Goal: Transaction & Acquisition: Purchase product/service

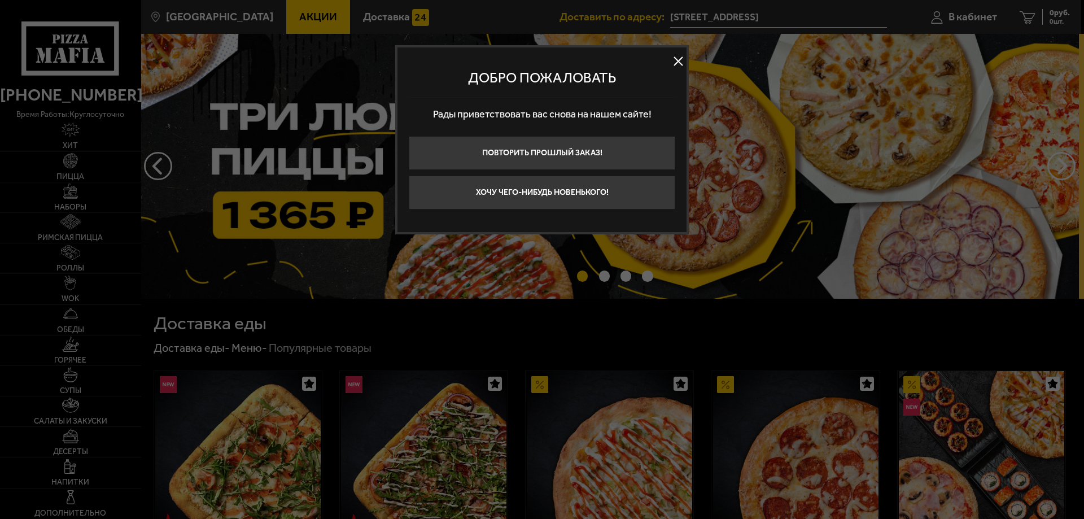
click at [680, 61] on button at bounding box center [678, 61] width 17 height 17
click at [675, 62] on img at bounding box center [608, 166] width 941 height 265
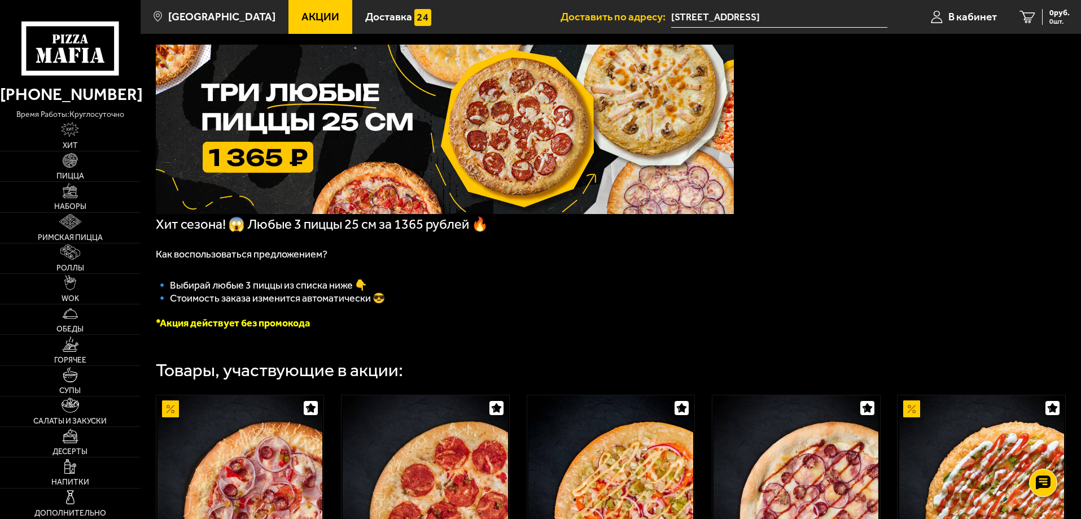
scroll to position [56, 0]
click at [310, 14] on span "Акции" at bounding box center [320, 16] width 38 height 11
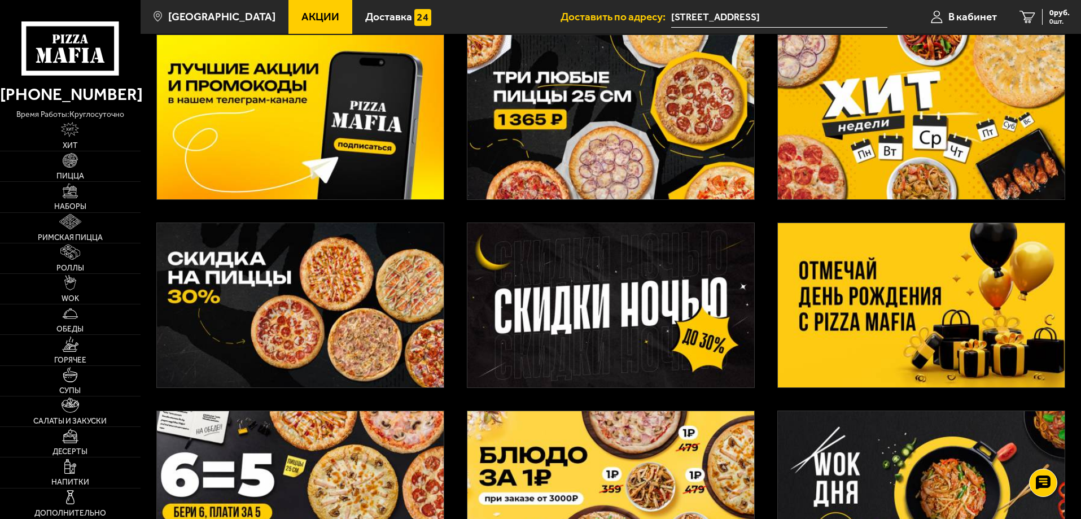
scroll to position [56, 0]
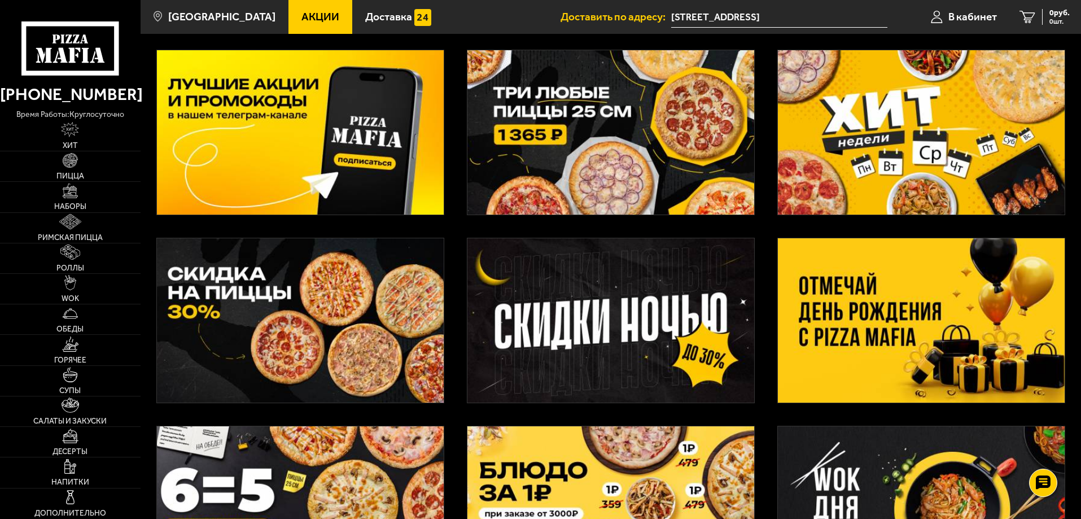
click at [873, 141] on img at bounding box center [921, 132] width 287 height 164
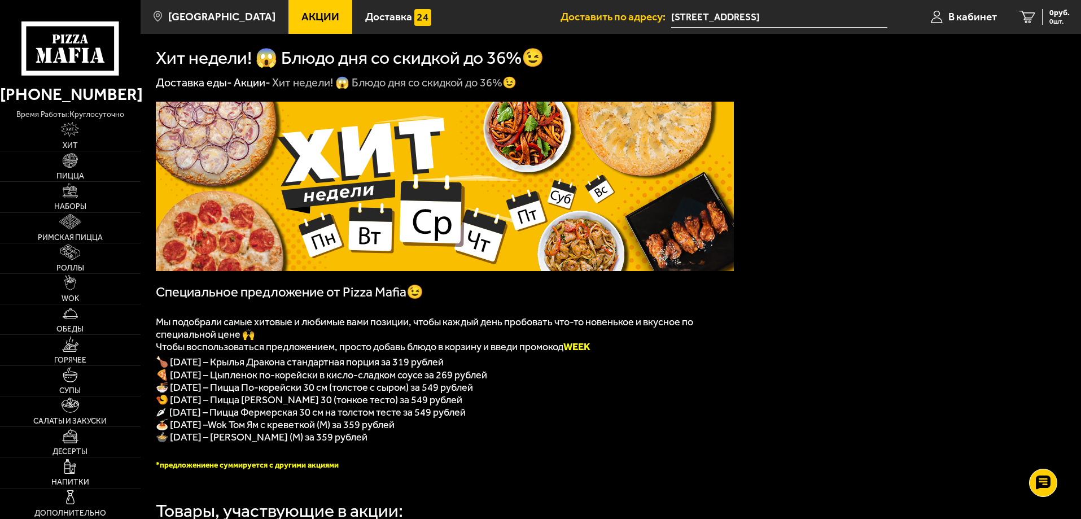
scroll to position [56, 0]
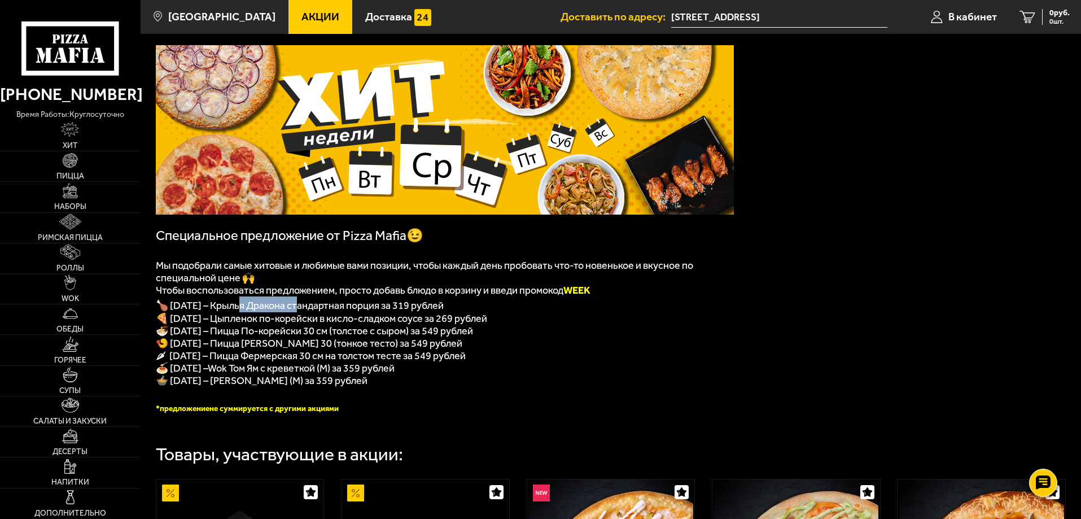
drag, startPoint x: 244, startPoint y: 307, endPoint x: 309, endPoint y: 309, distance: 64.9
click at [309, 307] on span "🍗 [DATE] – Крылья Дракона стандартная порция за 319 рублей" at bounding box center [300, 305] width 288 height 12
drag, startPoint x: 234, startPoint y: 323, endPoint x: 497, endPoint y: 323, distance: 263.1
click at [487, 322] on span "🍕 [DATE] – Цыпленок по-корейски в кисло-сладком соусе за 269 рублей" at bounding box center [321, 318] width 331 height 12
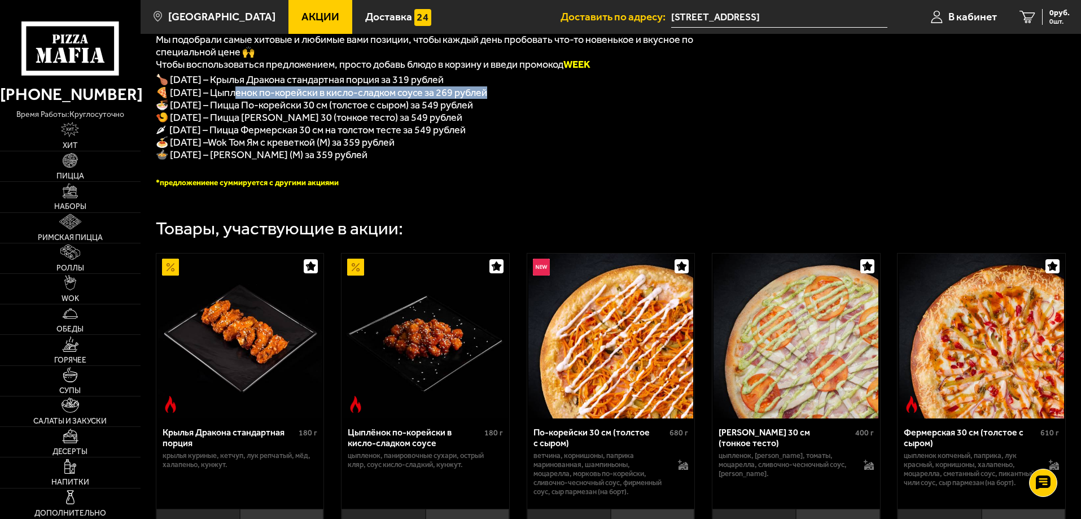
scroll to position [226, 0]
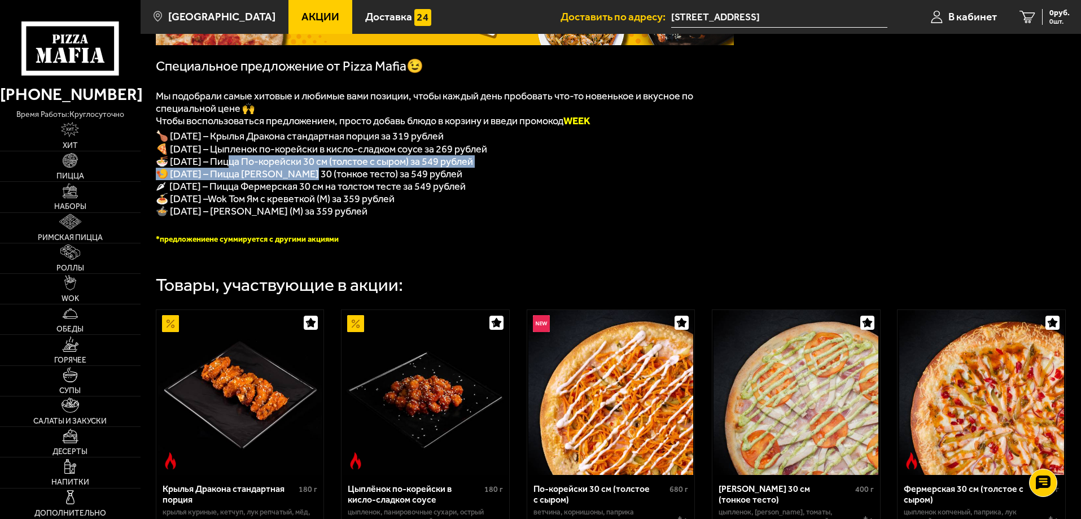
drag, startPoint x: 243, startPoint y: 170, endPoint x: 309, endPoint y: 174, distance: 65.6
click at [309, 174] on div "﻿ Специальное предложение от Pizza Mafia😉 Мы подобрали самые хитовые и любимые …" at bounding box center [445, 60] width 578 height 368
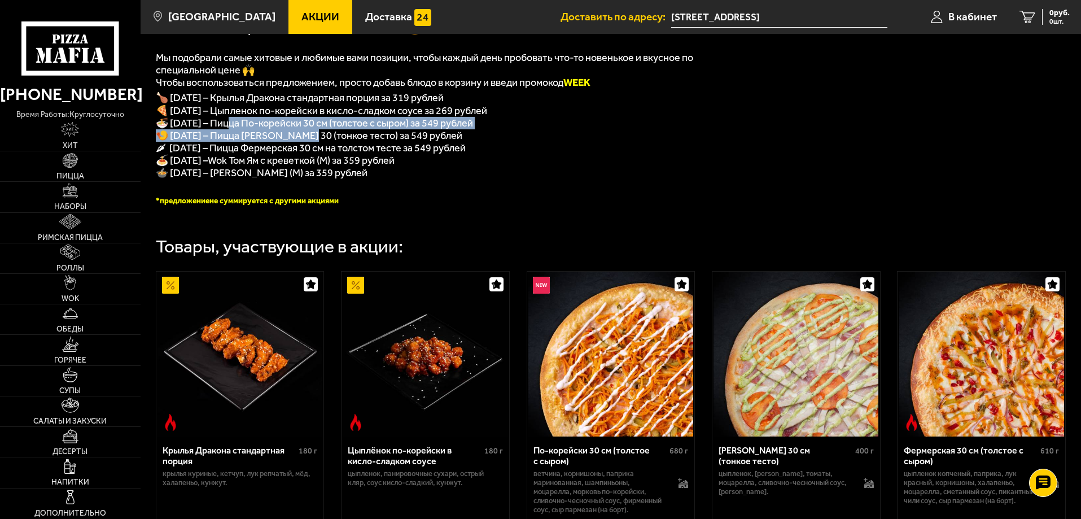
scroll to position [282, 0]
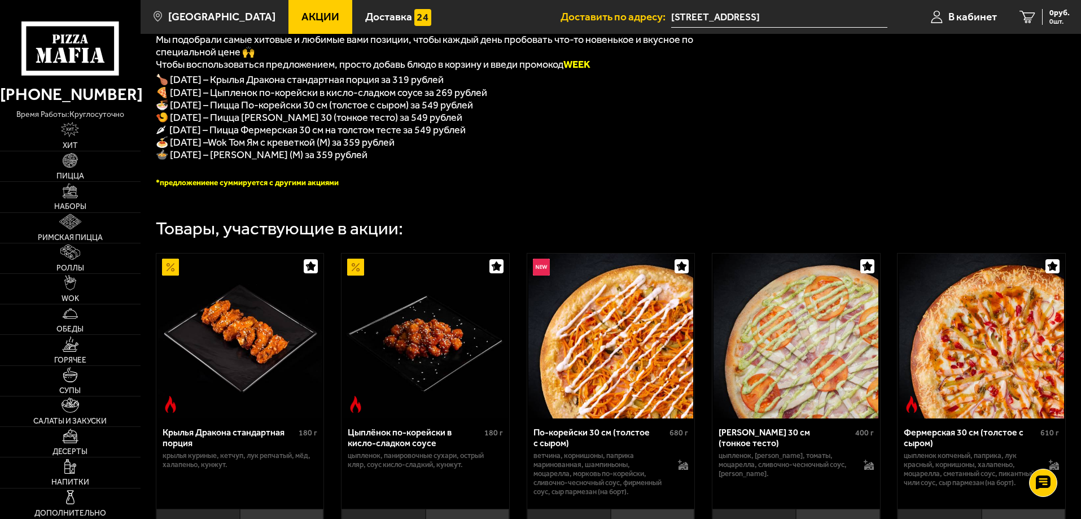
drag, startPoint x: 664, startPoint y: 164, endPoint x: 679, endPoint y: 195, distance: 35.1
click at [664, 161] on p "🍲 [DATE] – [PERSON_NAME] (M) за 359 рублей" at bounding box center [445, 154] width 578 height 12
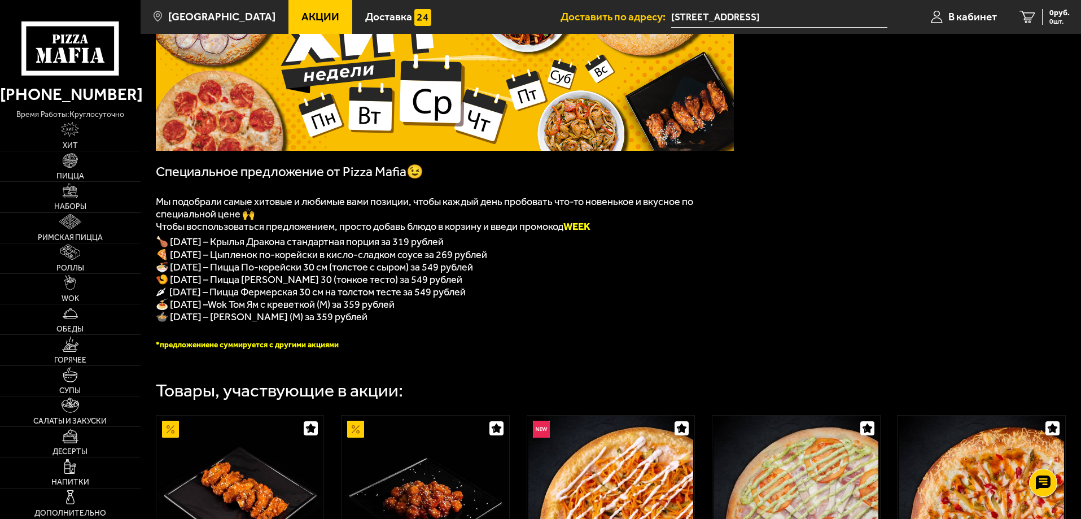
scroll to position [113, 0]
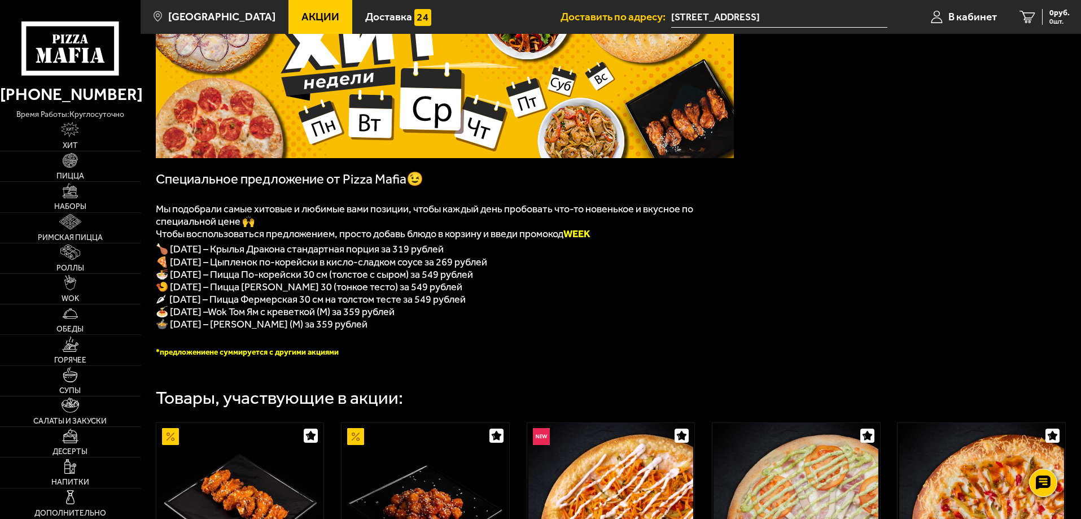
click at [307, 20] on span "Акции" at bounding box center [320, 16] width 38 height 11
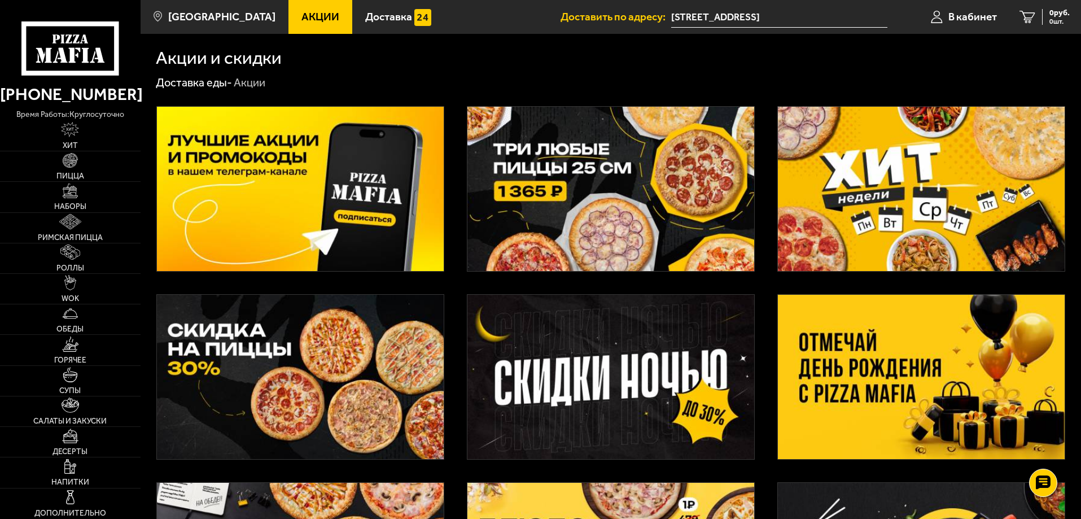
scroll to position [56, 0]
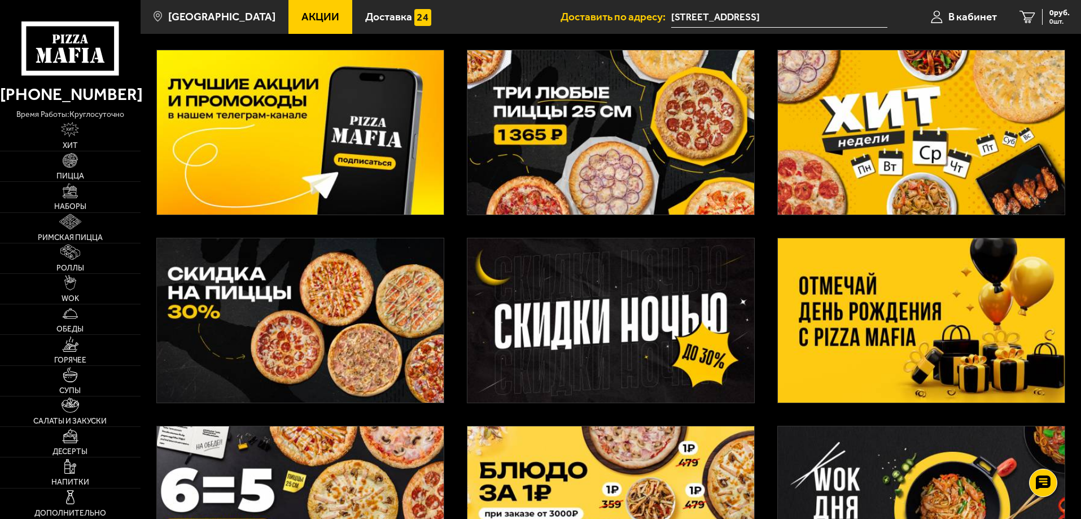
click at [378, 287] on img at bounding box center [300, 320] width 287 height 164
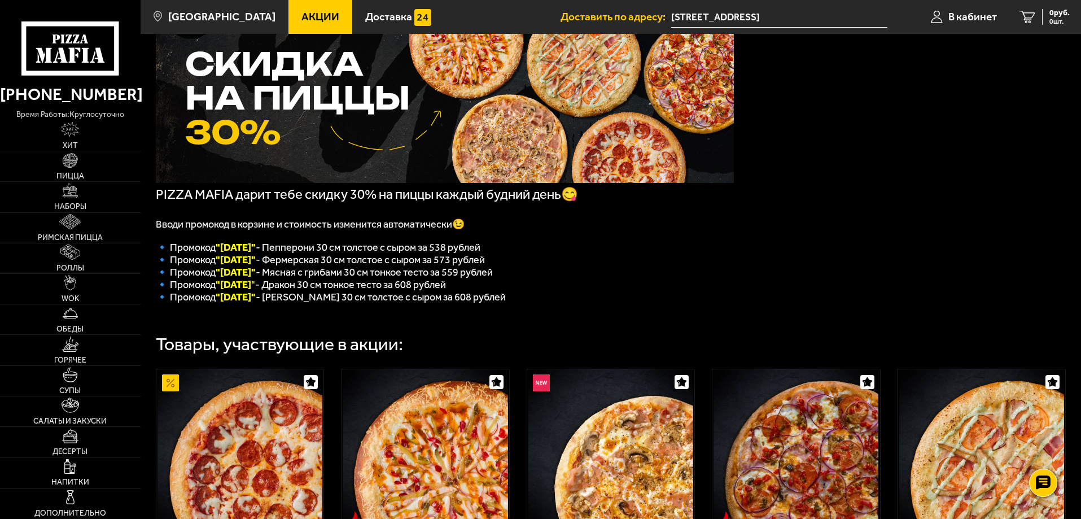
scroll to position [113, 0]
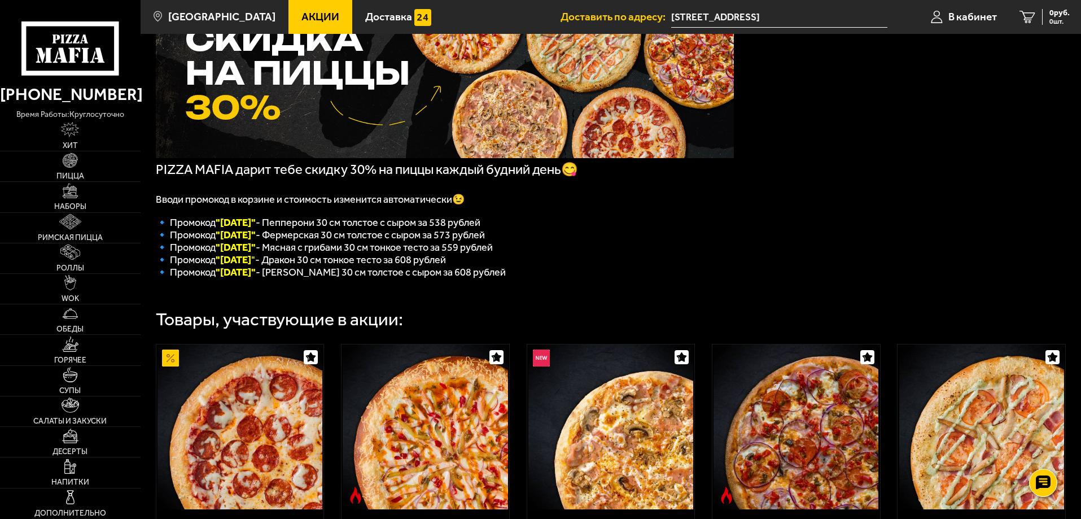
drag, startPoint x: 218, startPoint y: 222, endPoint x: 283, endPoint y: 224, distance: 64.9
click at [256, 224] on font ""[DATE]"" at bounding box center [236, 222] width 40 height 12
drag, startPoint x: 367, startPoint y: 227, endPoint x: 388, endPoint y: 227, distance: 20.9
click at [387, 227] on span "🔹 Промокод "[DATE]" - Пепперони 30 см толстое с сыром за 538 рублей" at bounding box center [318, 222] width 325 height 12
drag, startPoint x: 473, startPoint y: 225, endPoint x: 530, endPoint y: 225, distance: 57.6
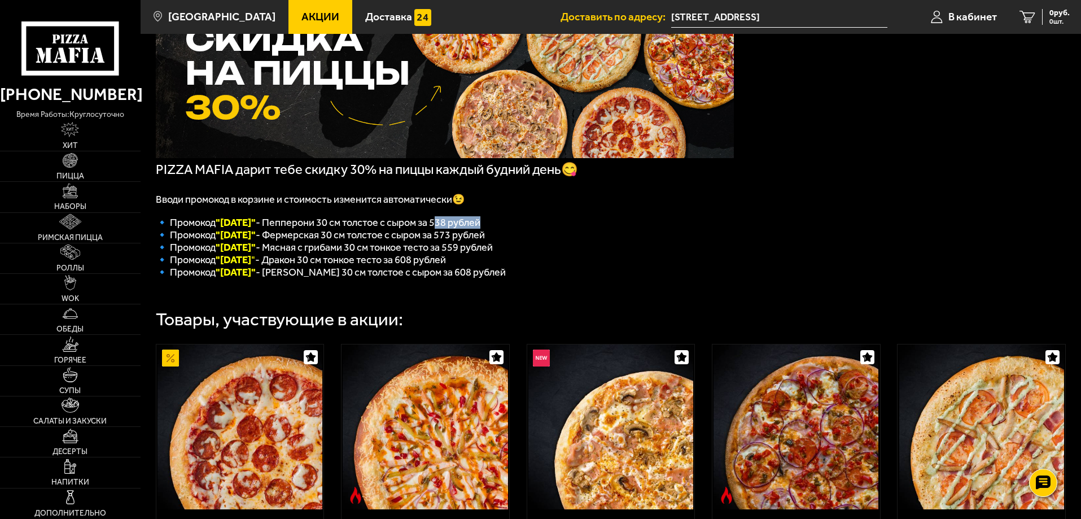
click at [530, 225] on p "🔹 Промокод "[DATE]" - Пепперони 30 см толстое с сыром за 538 рублей" at bounding box center [445, 222] width 578 height 12
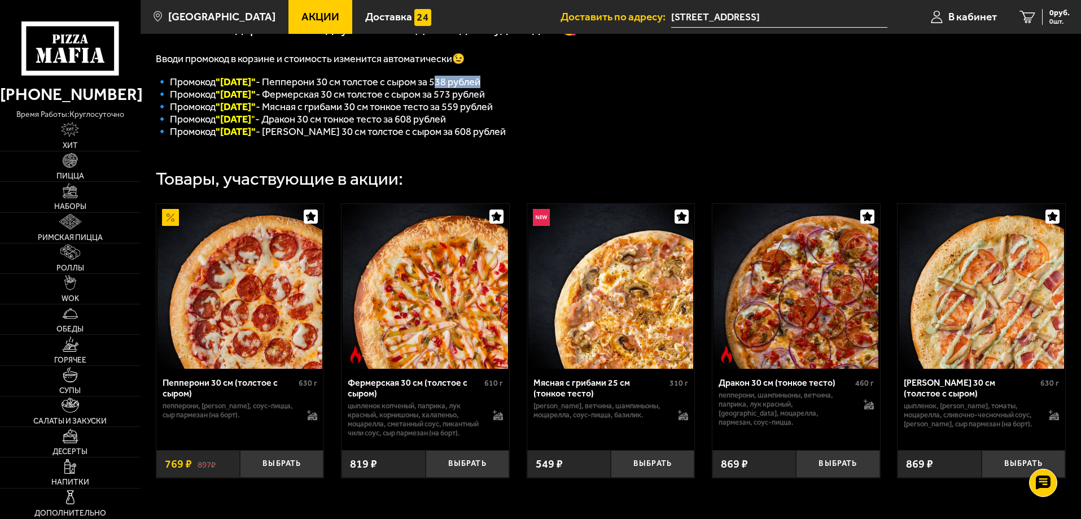
scroll to position [226, 0]
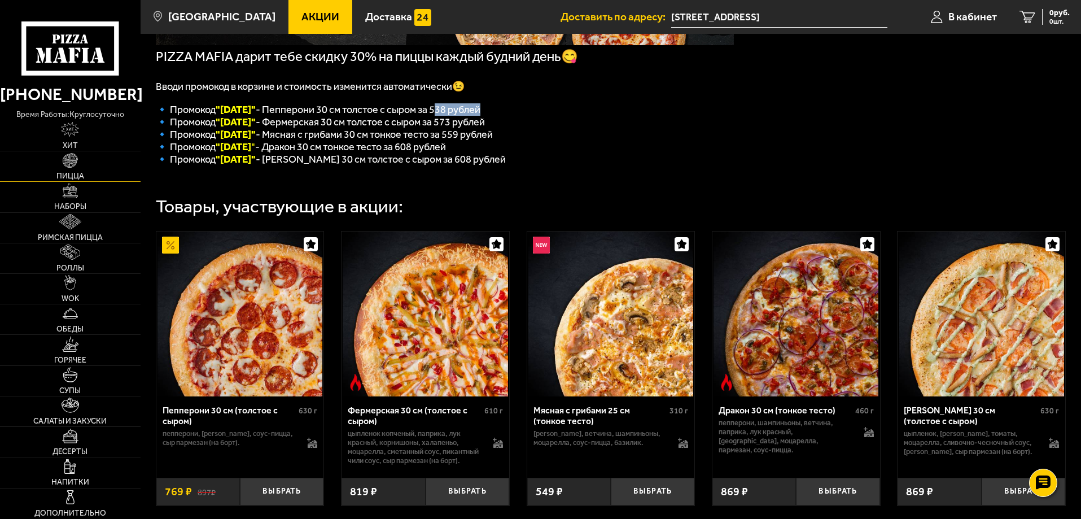
click at [74, 166] on img at bounding box center [70, 160] width 15 height 15
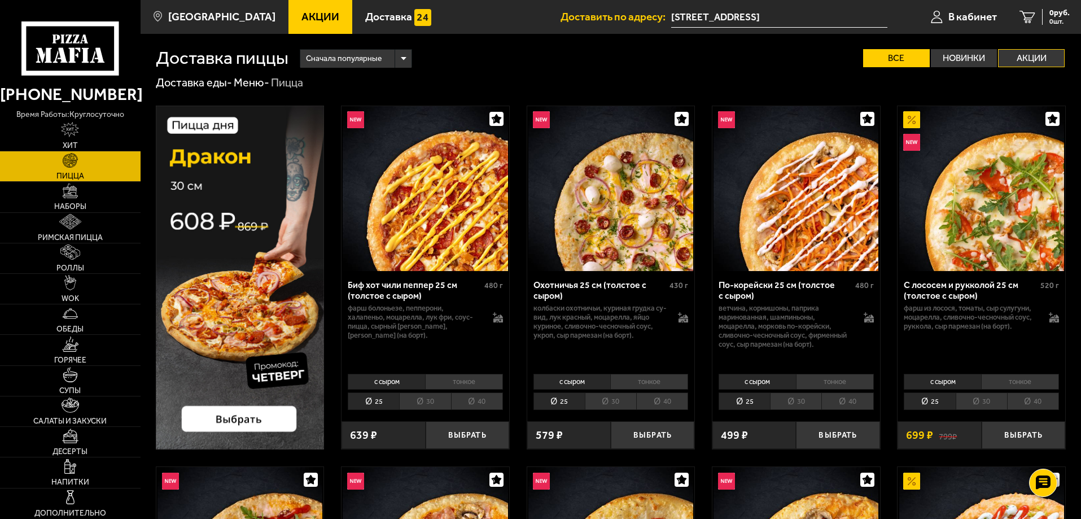
click at [1045, 52] on label "Акции" at bounding box center [1031, 58] width 67 height 18
click at [0, 0] on input "Акции" at bounding box center [0, 0] width 0 height 0
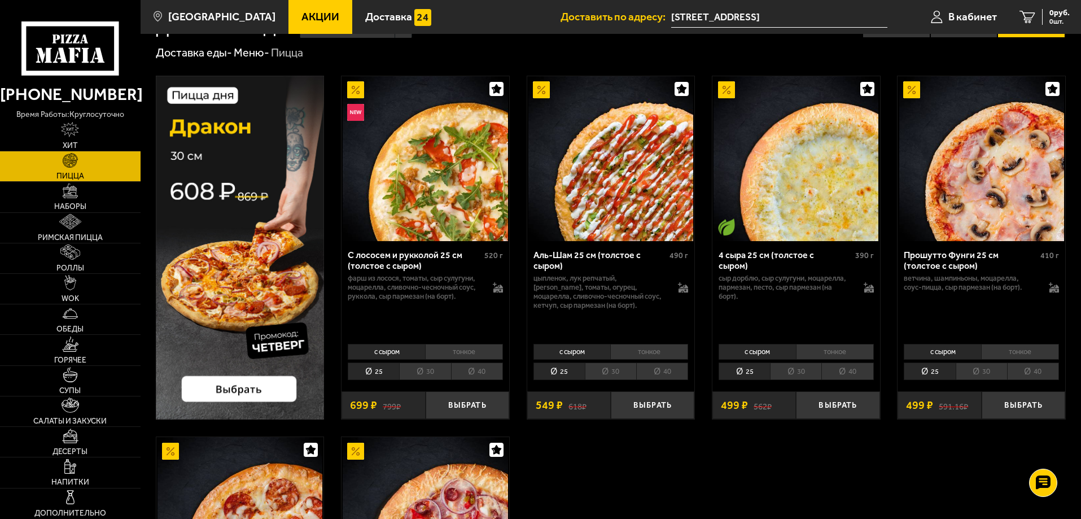
scroll to position [56, 0]
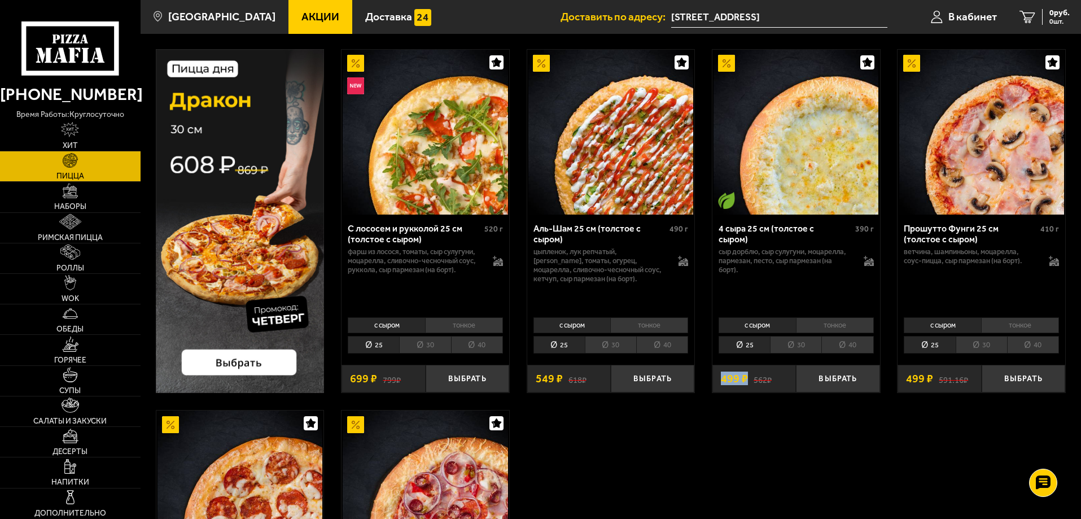
drag, startPoint x: 723, startPoint y: 378, endPoint x: 747, endPoint y: 374, distance: 25.2
click at [747, 374] on span "499 ₽" at bounding box center [734, 378] width 27 height 11
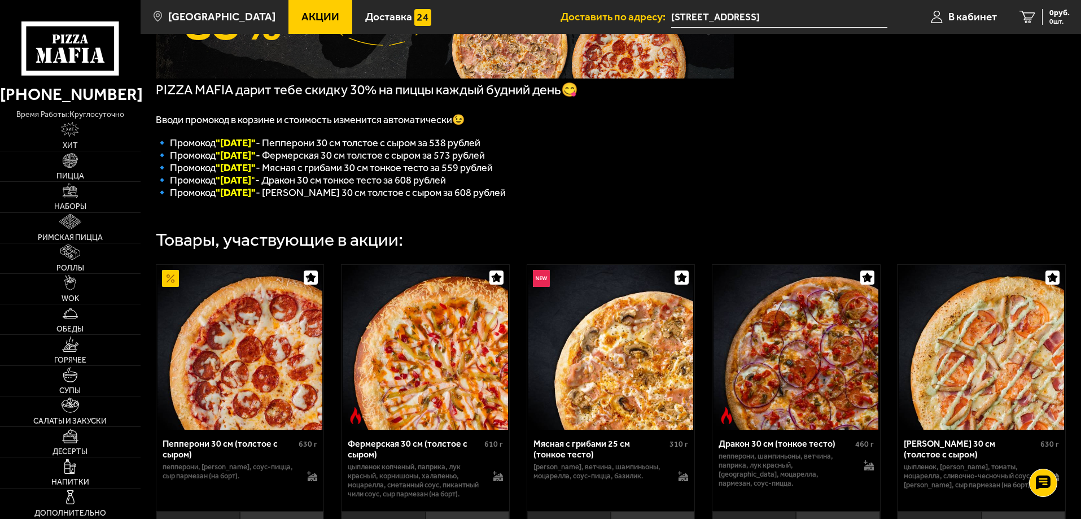
scroll to position [226, 0]
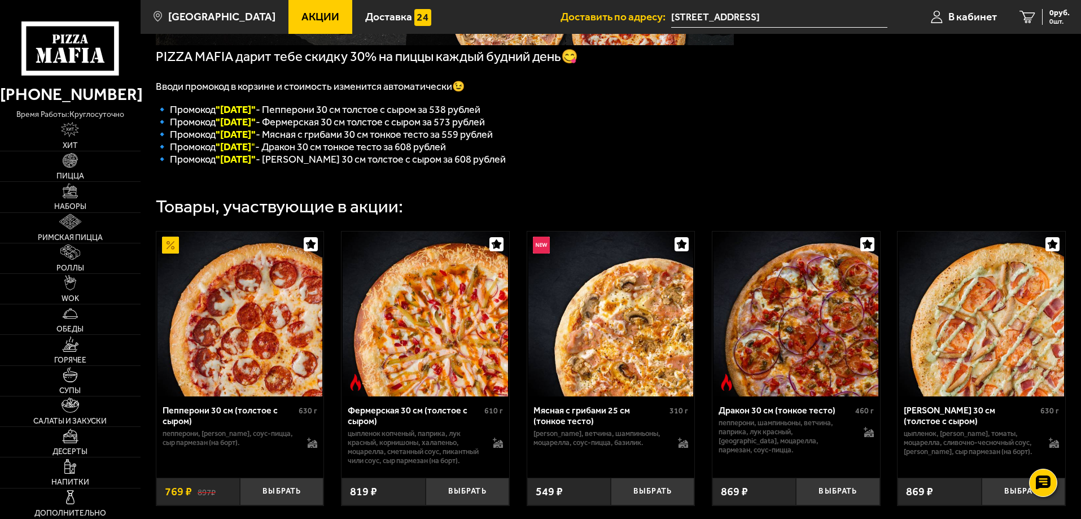
drag, startPoint x: 223, startPoint y: 154, endPoint x: 259, endPoint y: 155, distance: 36.1
click at [251, 153] on b ""[DATE]" at bounding box center [234, 147] width 36 height 12
copy b "[DATE]"
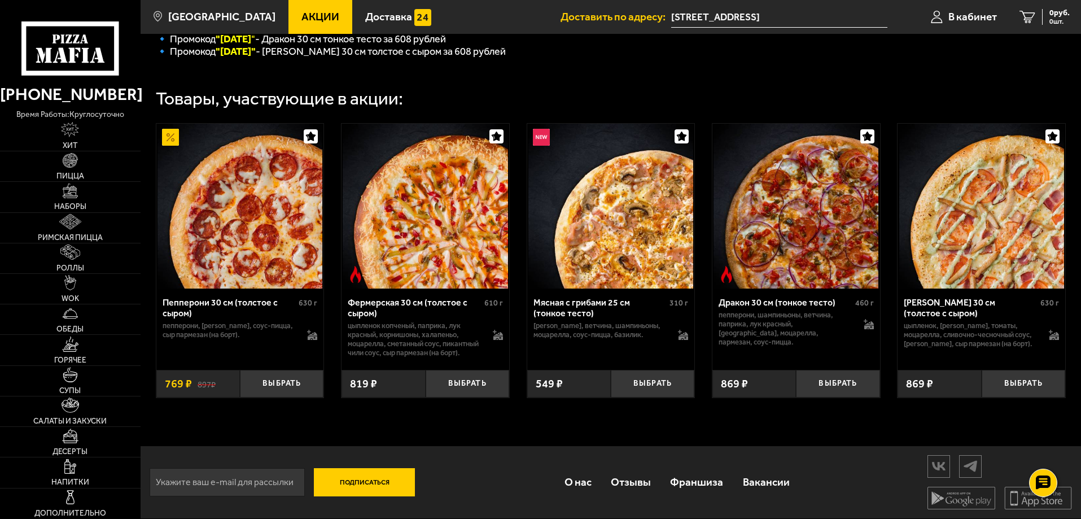
scroll to position [339, 0]
click at [831, 397] on button "Выбрать" at bounding box center [838, 384] width 84 height 28
click at [1049, 19] on span "1 шт." at bounding box center [1054, 21] width 29 height 7
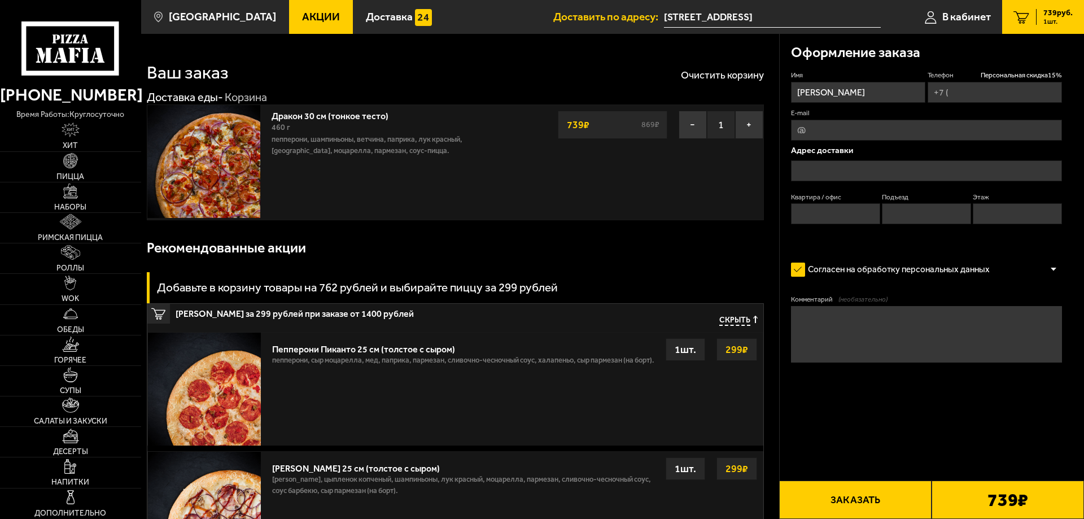
type input "[PHONE_NUMBER]"
type input "[STREET_ADDRESS]"
type input "151"
type input "3"
type input "9"
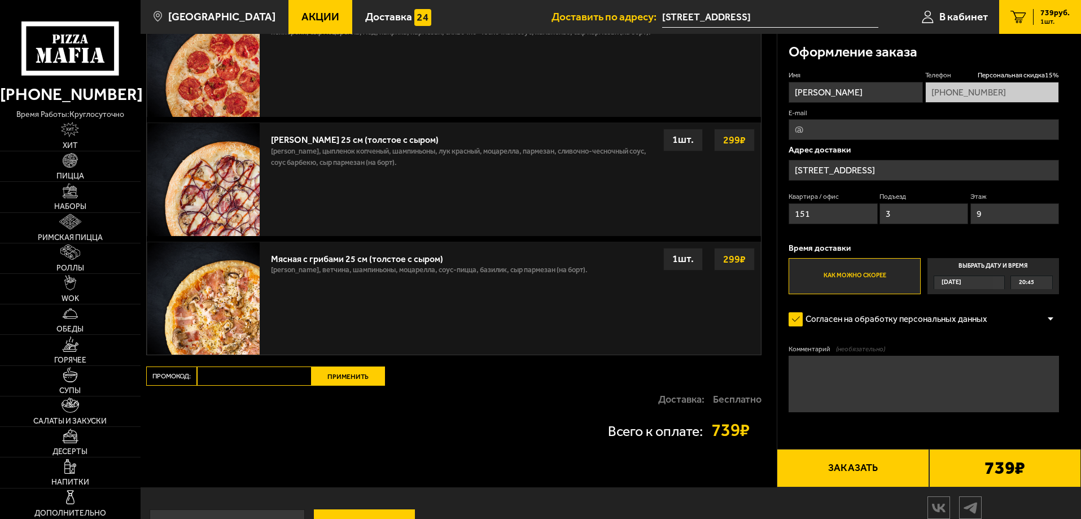
scroll to position [339, 0]
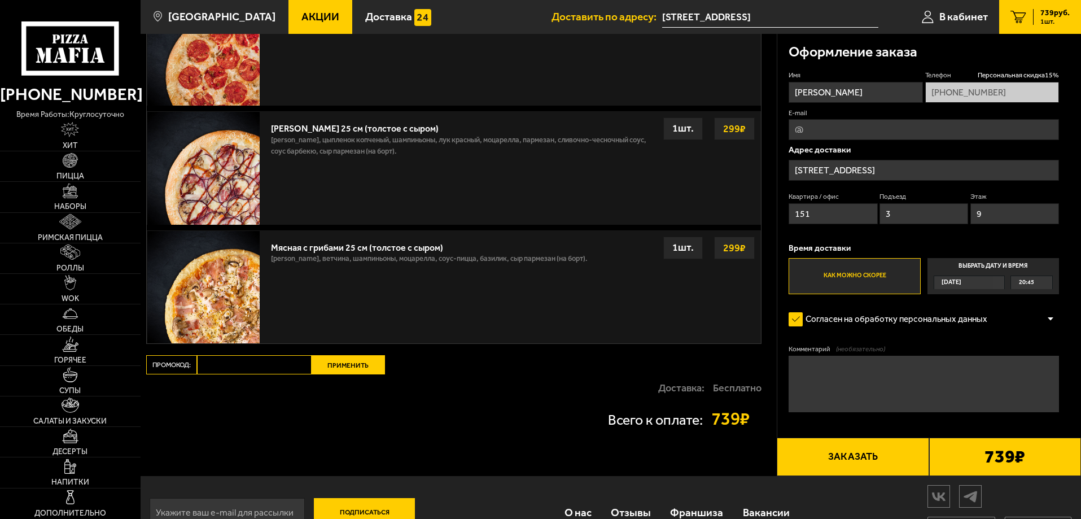
click at [265, 365] on input "Промокод:" at bounding box center [254, 364] width 115 height 19
paste input "[DATE]"
type input "[DATE]"
click at [346, 369] on button "Применить" at bounding box center [348, 364] width 73 height 19
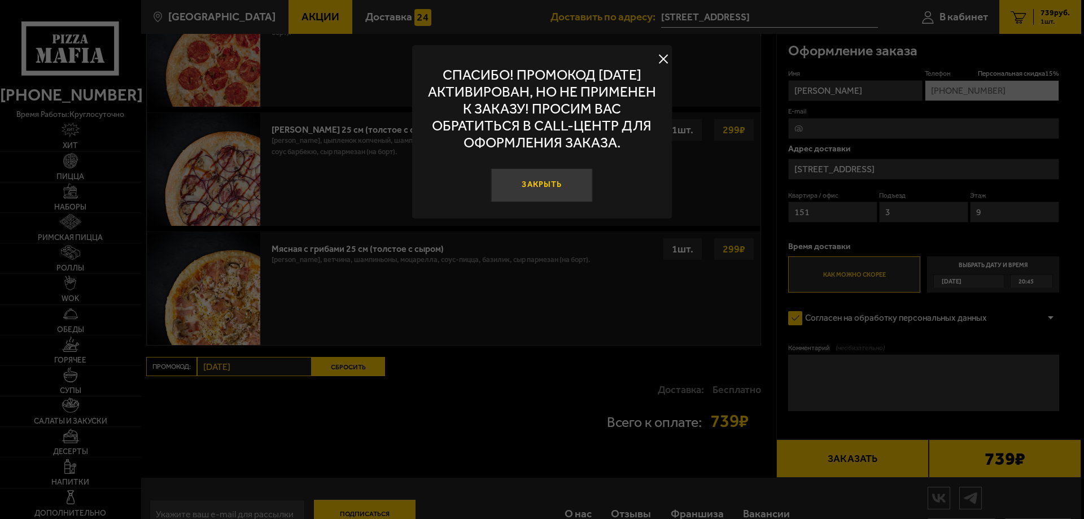
click at [561, 185] on button "Закрыть" at bounding box center [542, 185] width 102 height 34
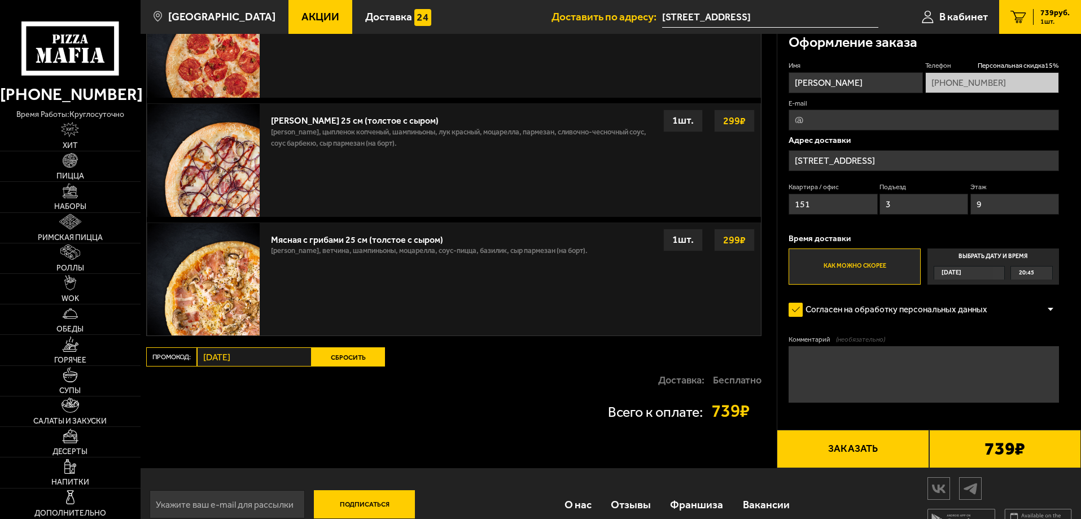
scroll to position [370, 0]
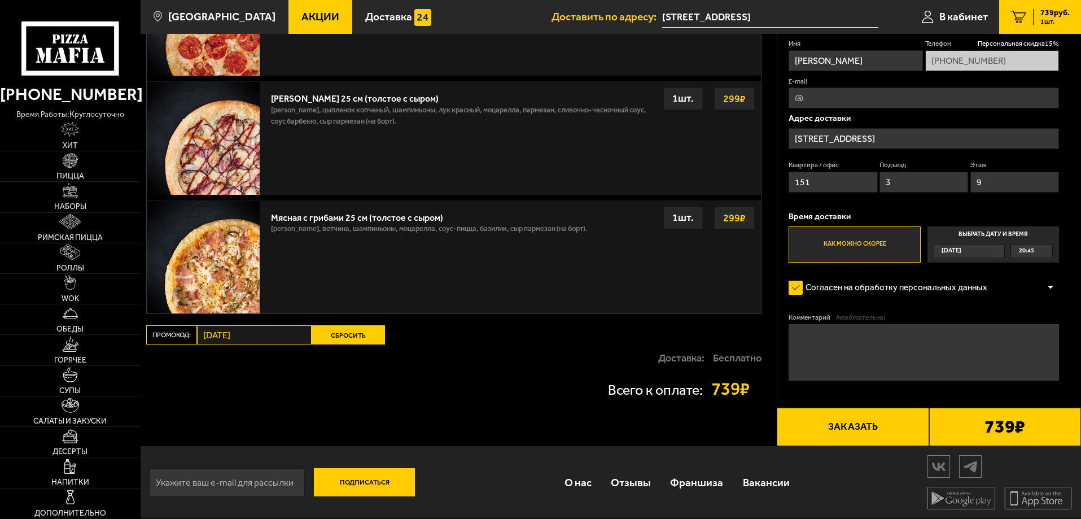
click at [338, 339] on button "Сбросить" at bounding box center [348, 334] width 73 height 19
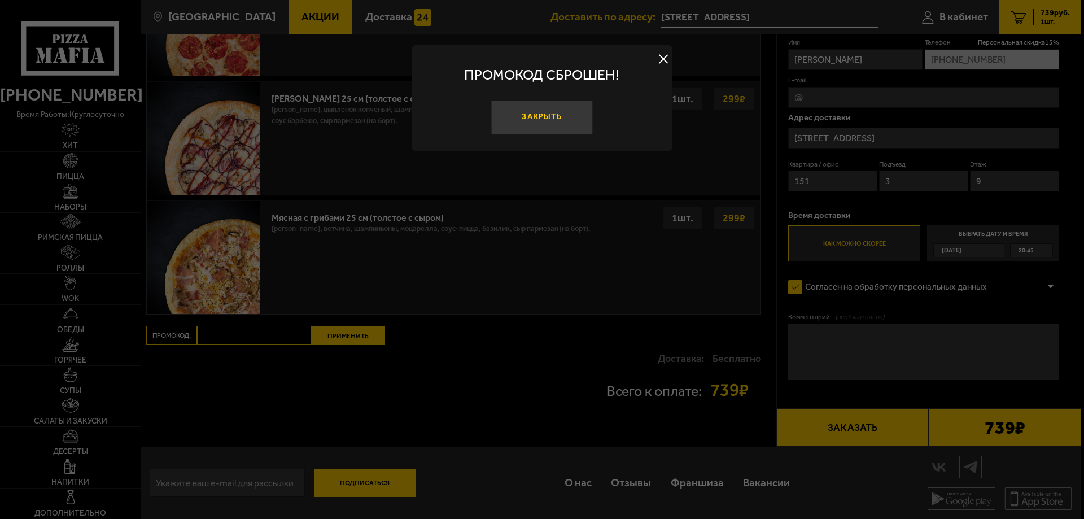
click at [546, 117] on button "Закрыть" at bounding box center [542, 117] width 102 height 34
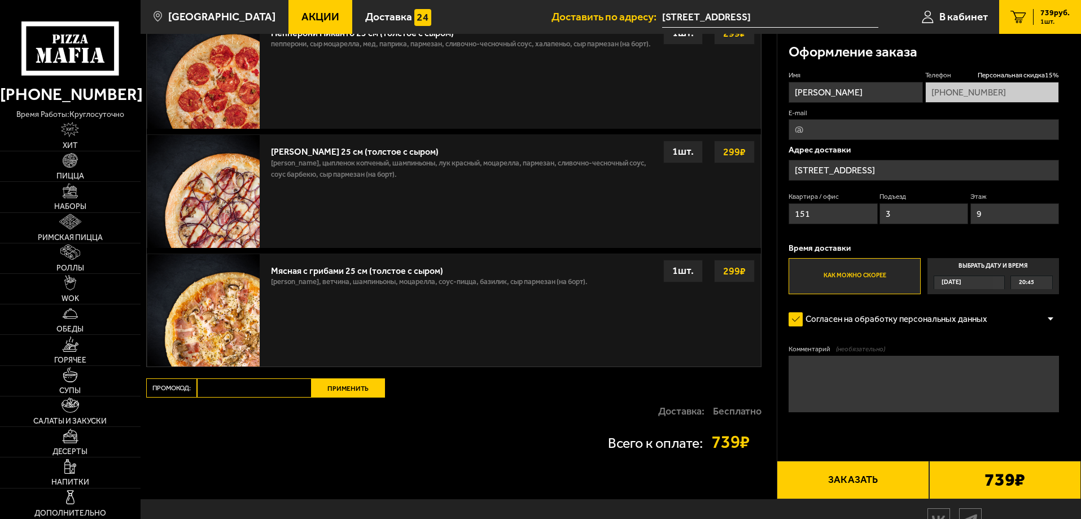
scroll to position [313, 0]
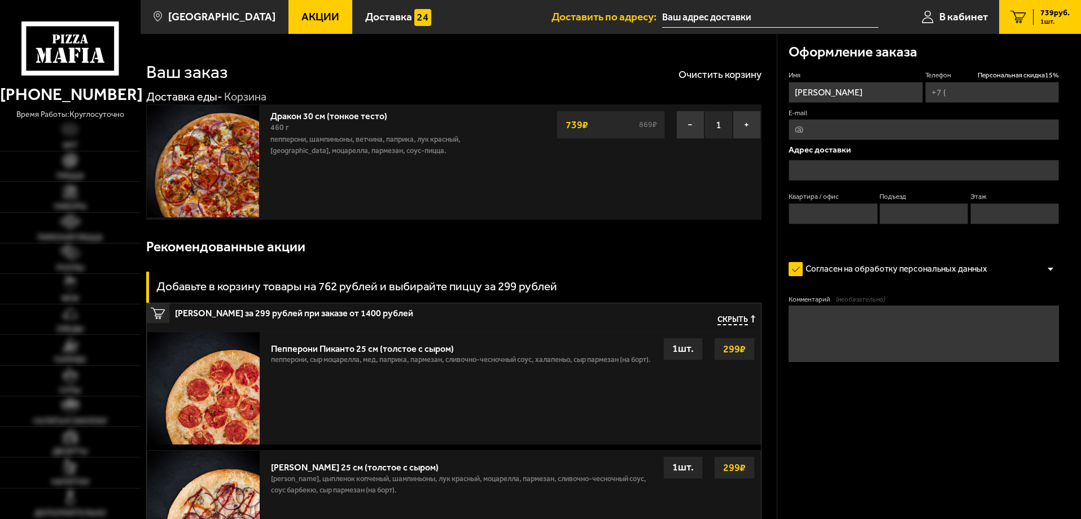
type input "[PHONE_NUMBER]"
type input "[STREET_ADDRESS]"
type input "151"
type input "3"
type input "9"
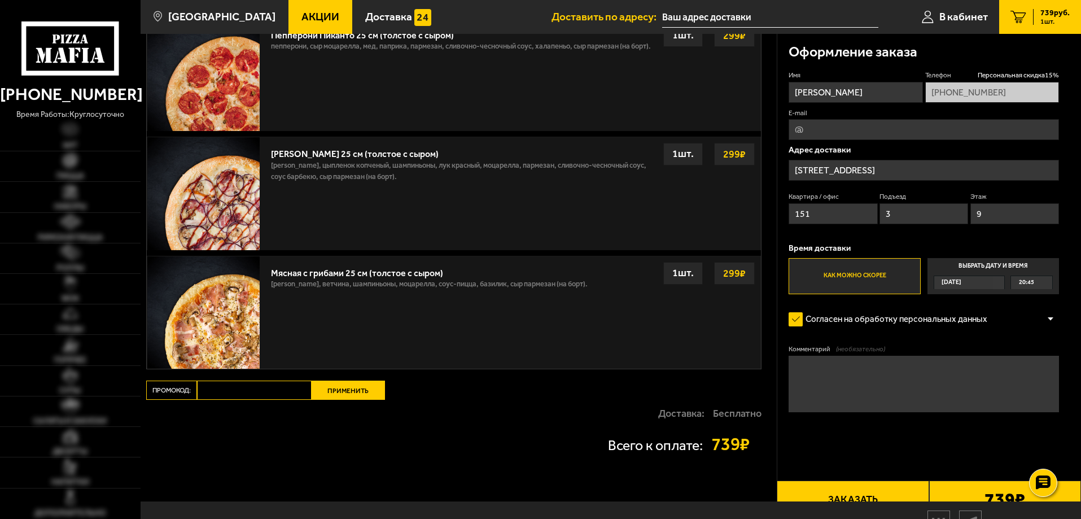
scroll to position [257, 0]
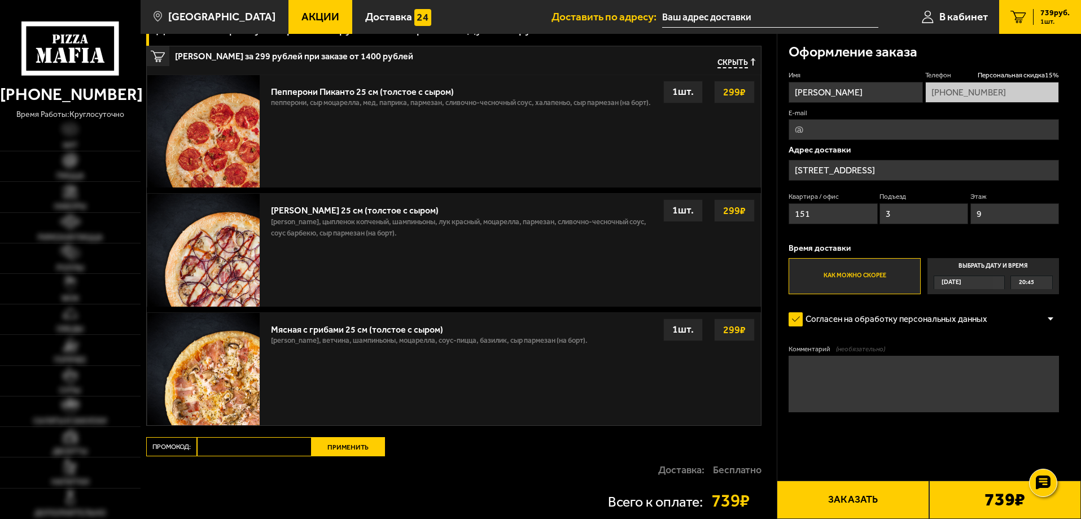
click at [232, 447] on input "Промокод:" at bounding box center [254, 446] width 115 height 19
type input "[DATE]"
click at [352, 448] on button "Применить" at bounding box center [348, 446] width 73 height 19
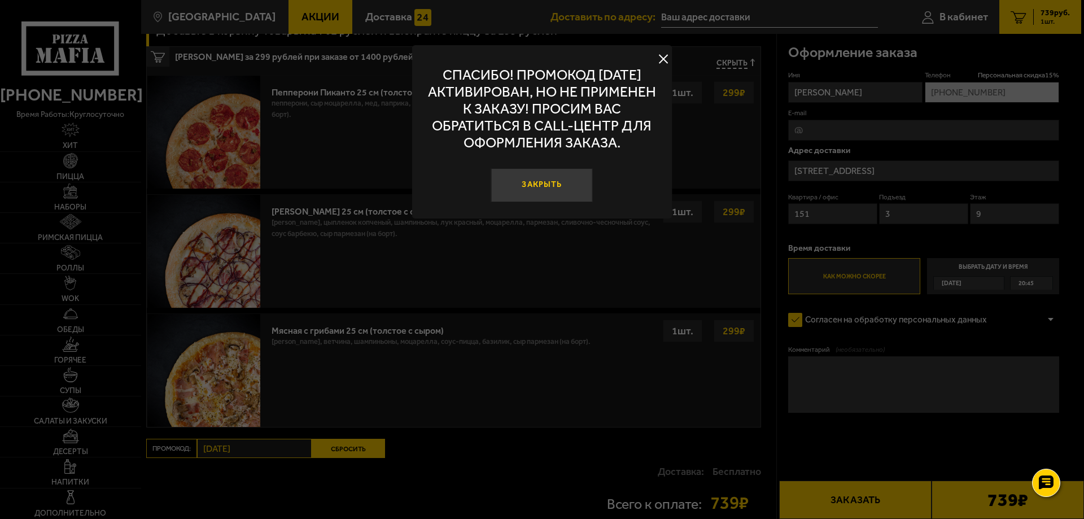
click at [525, 183] on button "Закрыть" at bounding box center [542, 185] width 102 height 34
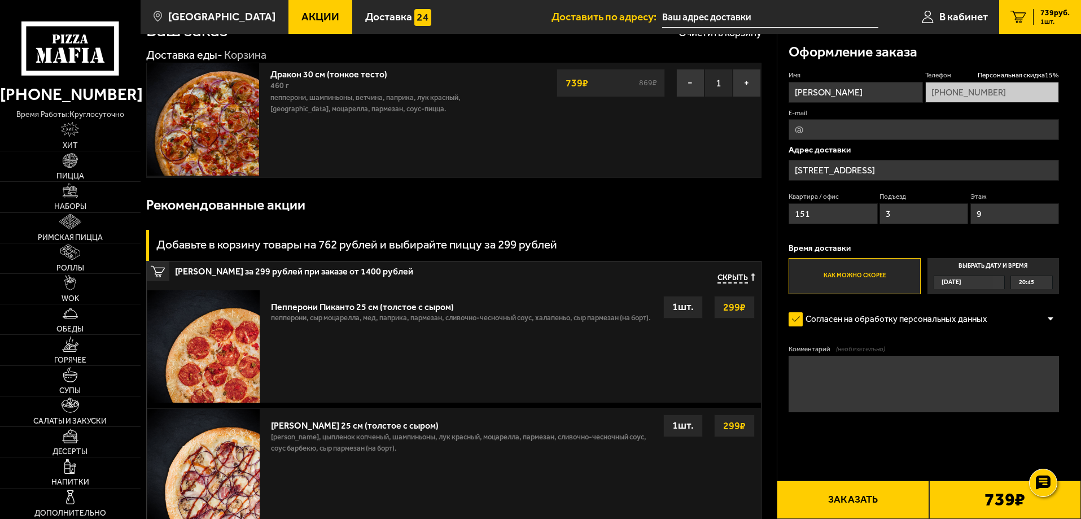
scroll to position [0, 0]
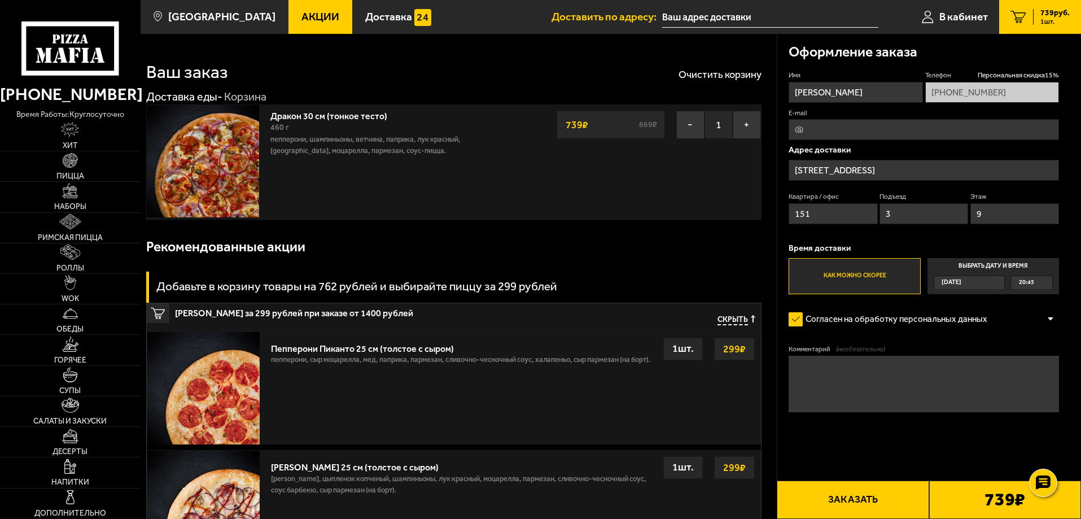
drag, startPoint x: 797, startPoint y: 89, endPoint x: 917, endPoint y: 84, distance: 119.8
click at [912, 88] on input "[PERSON_NAME]" at bounding box center [856, 92] width 134 height 21
click at [932, 53] on div "Оформление заказа" at bounding box center [924, 52] width 270 height 37
click at [948, 21] on span "В кабинет" at bounding box center [963, 16] width 49 height 11
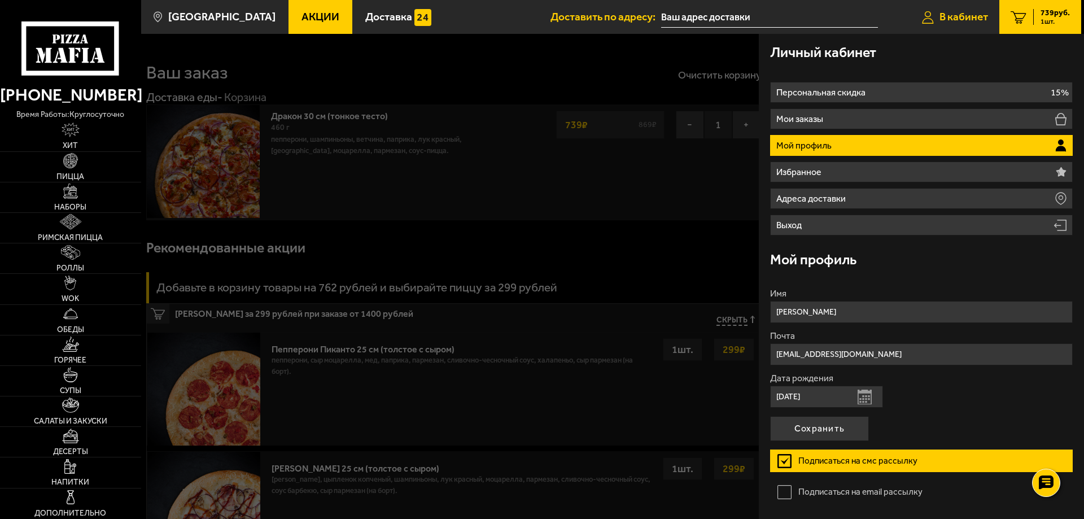
click at [966, 16] on span "В кабинет" at bounding box center [963, 16] width 49 height 11
click at [655, 73] on div at bounding box center [683, 293] width 1084 height 519
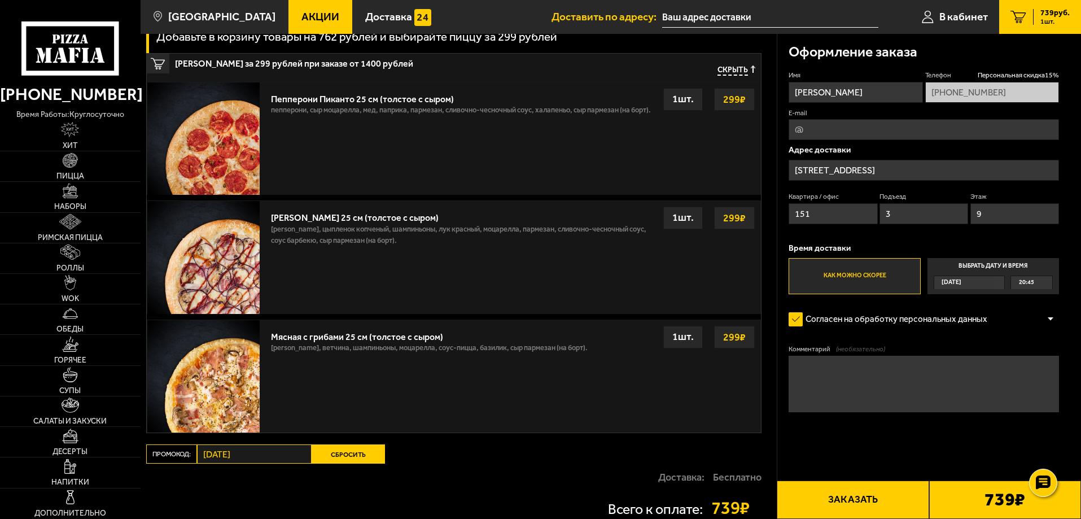
scroll to position [282, 0]
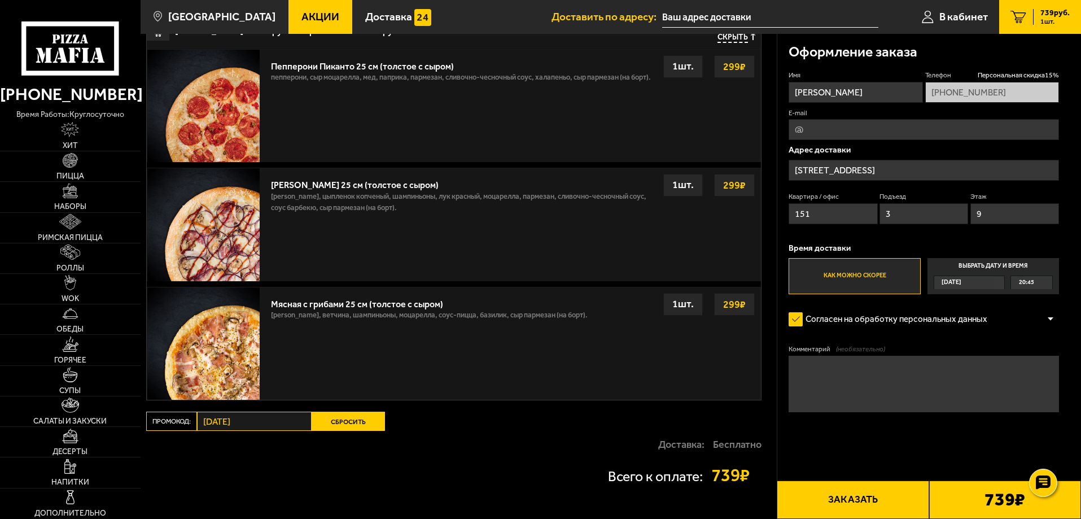
click at [336, 419] on button "Сбросить" at bounding box center [348, 421] width 73 height 19
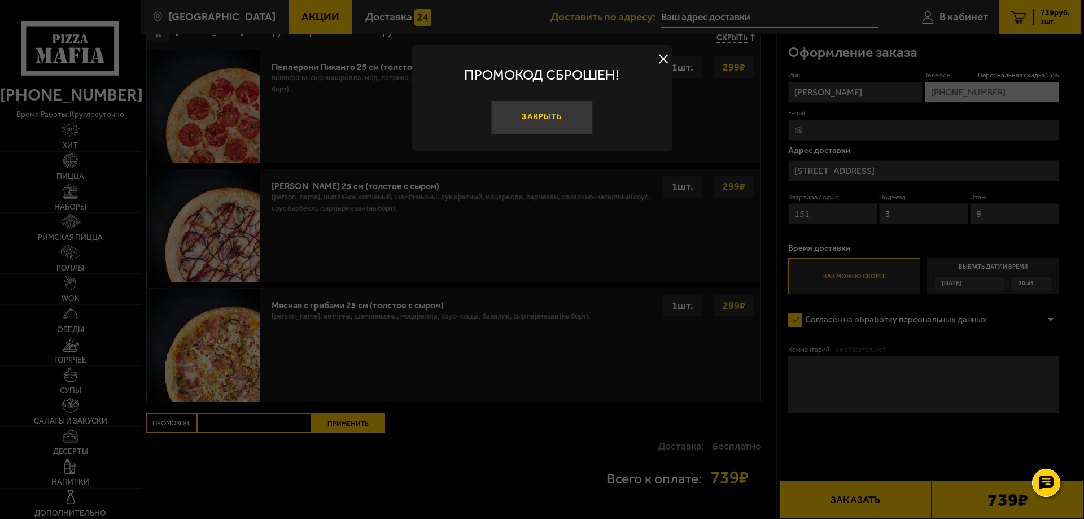
click at [539, 111] on button "Закрыть" at bounding box center [542, 117] width 102 height 34
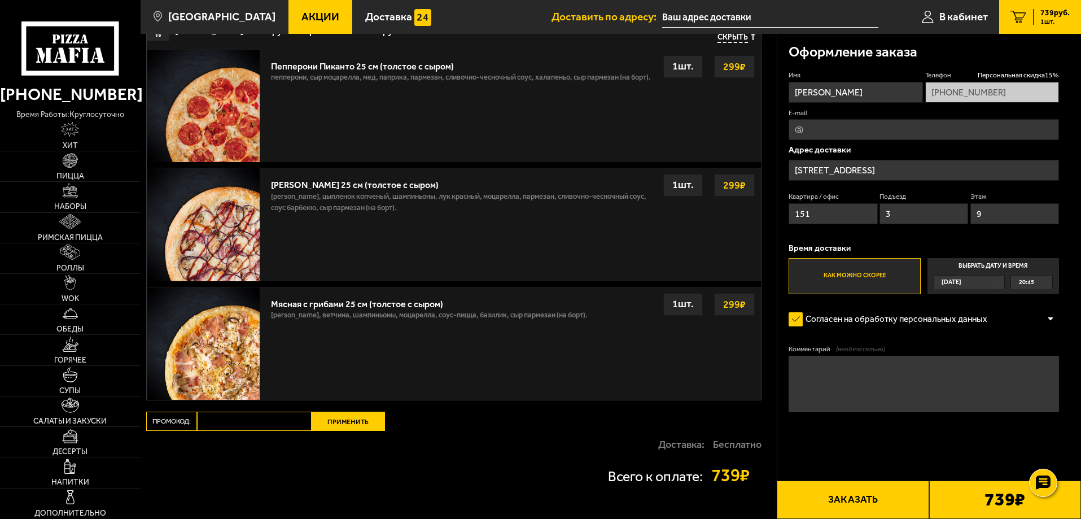
click at [240, 417] on input "Промокод:" at bounding box center [254, 421] width 115 height 19
paste input "[DATE]"
type input "[DATE]"
click at [338, 415] on button "Применить" at bounding box center [348, 421] width 73 height 19
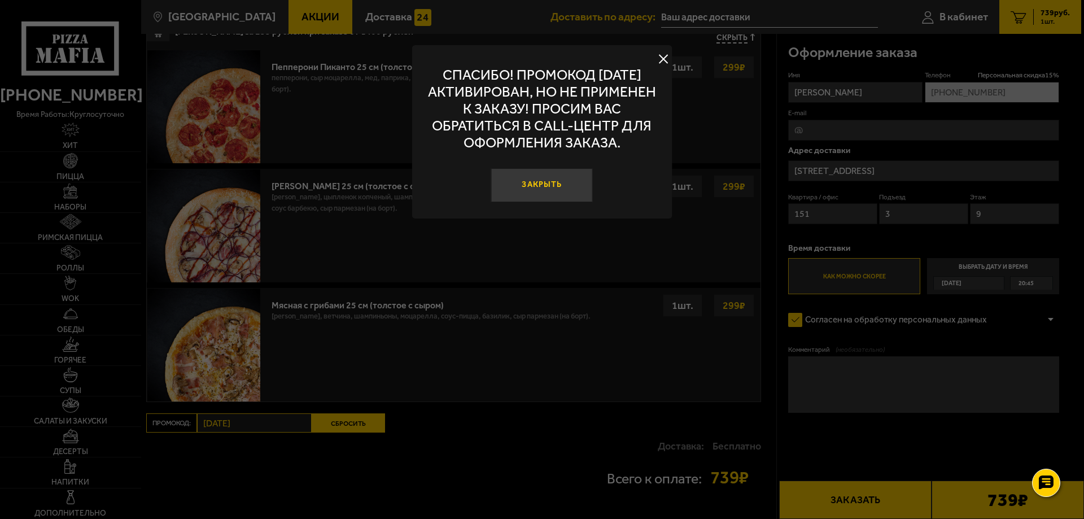
click at [539, 194] on button "Закрыть" at bounding box center [542, 185] width 102 height 34
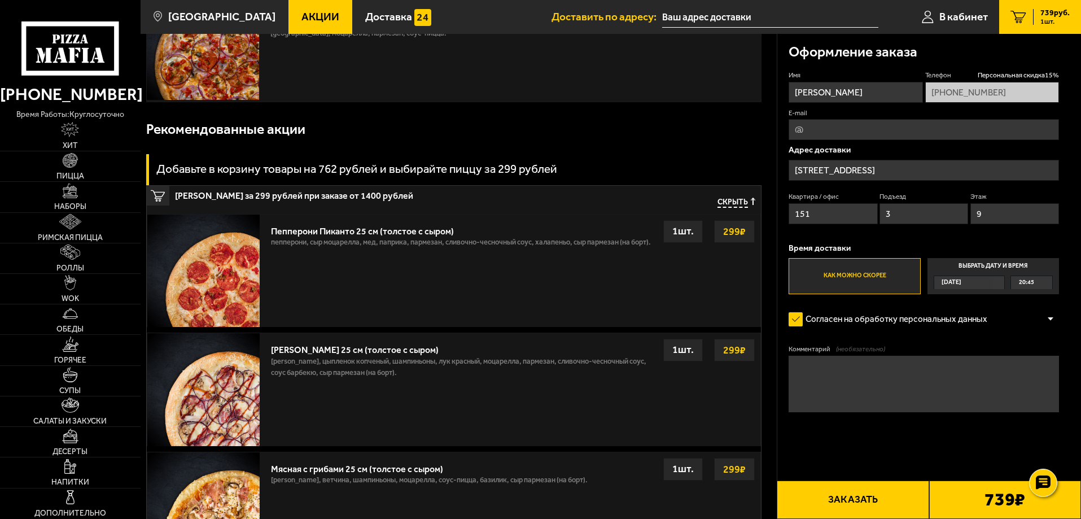
scroll to position [56, 0]
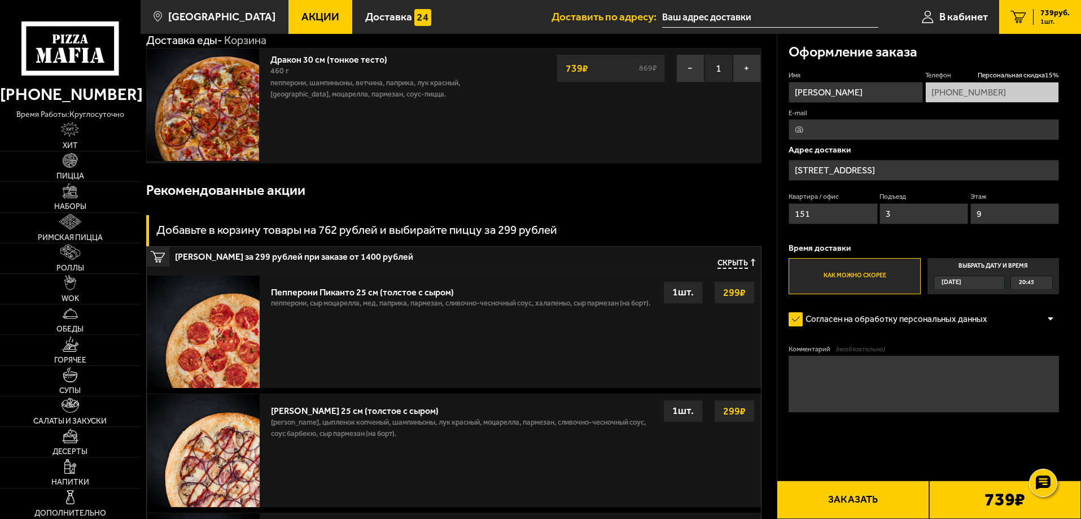
drag, startPoint x: 568, startPoint y: 69, endPoint x: 587, endPoint y: 69, distance: 18.6
click at [587, 69] on strong "739 ₽" at bounding box center [577, 68] width 28 height 21
drag, startPoint x: 566, startPoint y: 67, endPoint x: 596, endPoint y: 68, distance: 29.4
click at [593, 68] on div "739 ₽ 869 ₽" at bounding box center [611, 68] width 109 height 28
click at [69, 168] on link "Пицца" at bounding box center [70, 166] width 141 height 30
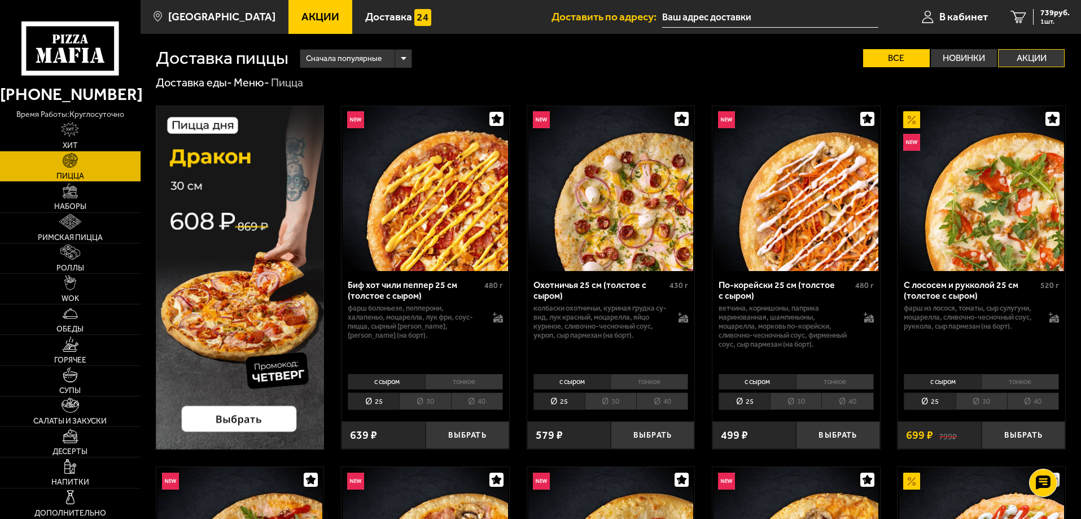
click at [1020, 55] on label "Акции" at bounding box center [1031, 58] width 67 height 18
click at [0, 0] on input "Акции" at bounding box center [0, 0] width 0 height 0
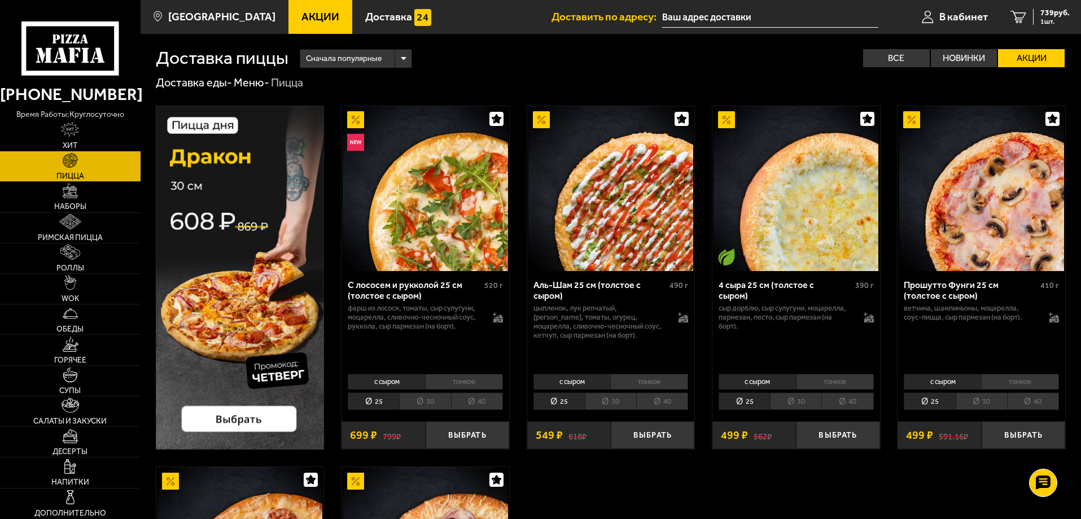
click at [292, 26] on link "Акции" at bounding box center [320, 17] width 64 height 34
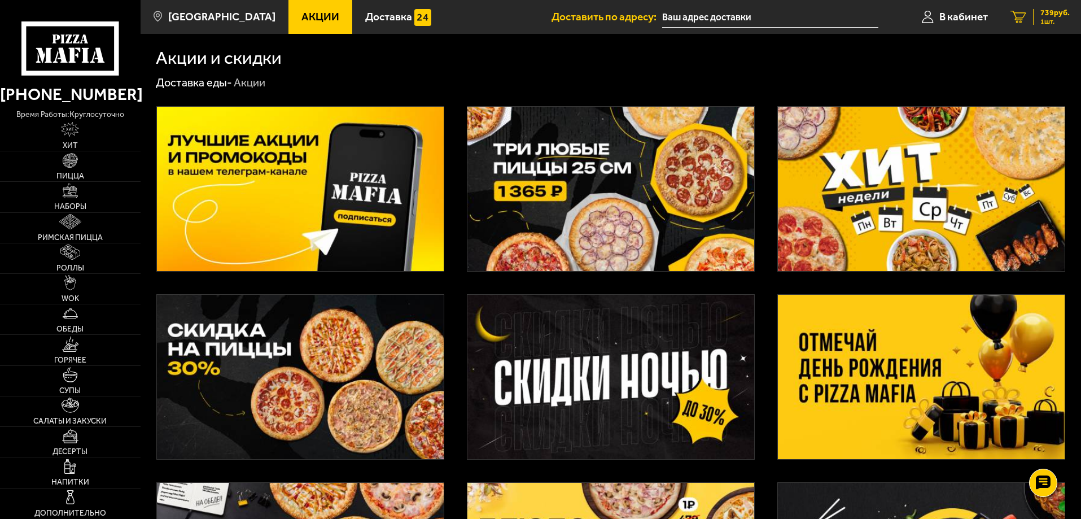
click at [1043, 11] on span "739 руб." at bounding box center [1054, 13] width 29 height 8
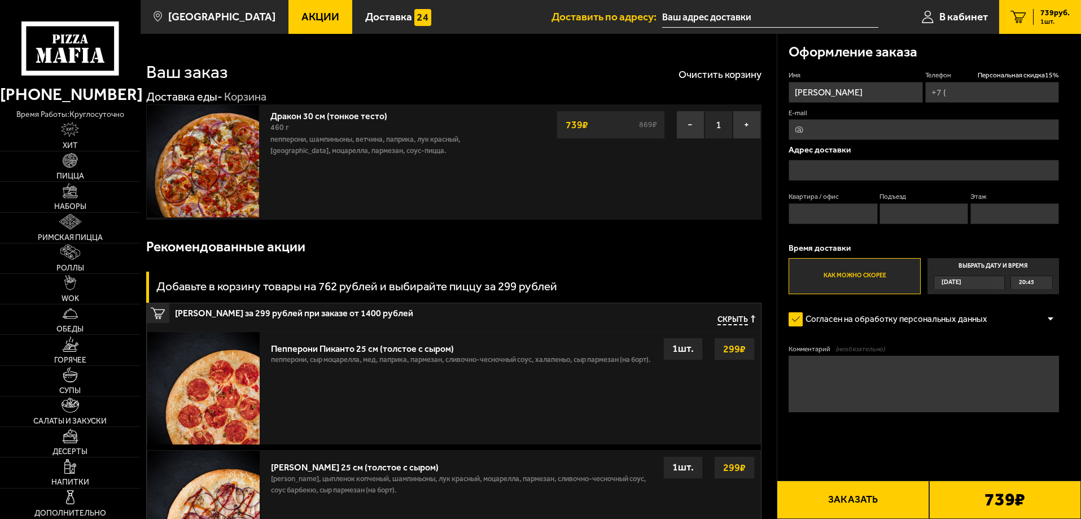
type input "[PHONE_NUMBER]"
type input "[STREET_ADDRESS]"
type input "151"
type input "3"
type input "9"
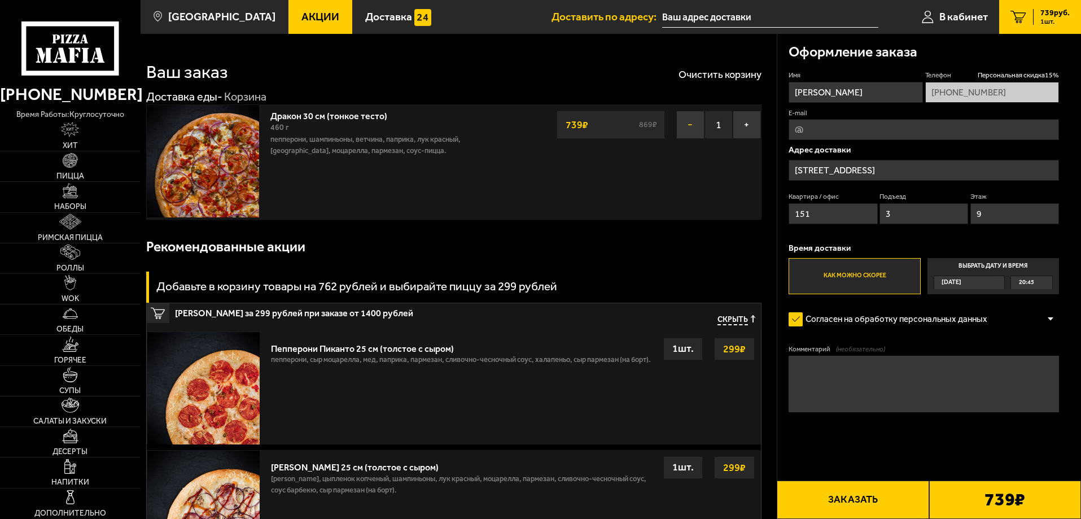
click at [687, 133] on button "−" at bounding box center [690, 125] width 28 height 28
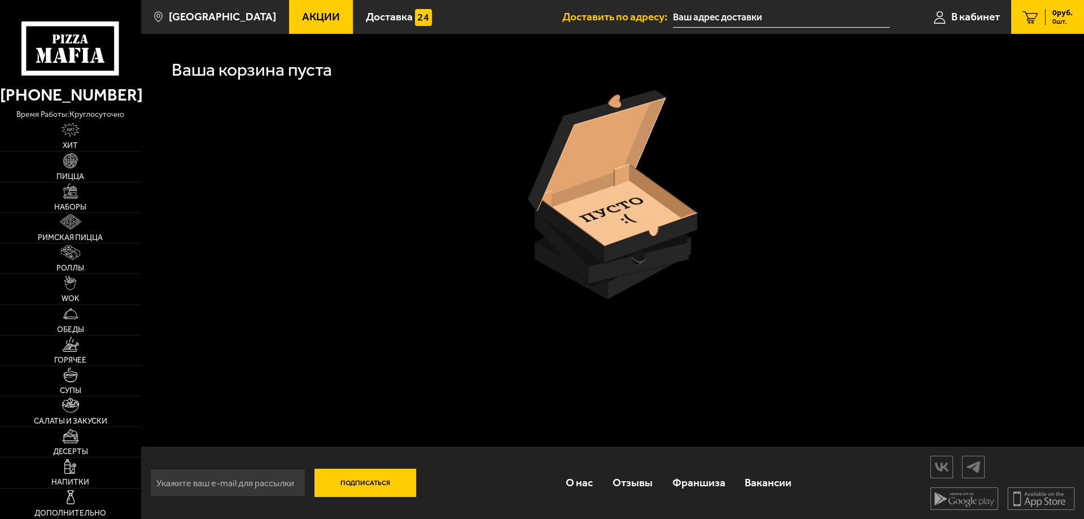
click at [312, 16] on span "Акции" at bounding box center [321, 16] width 38 height 11
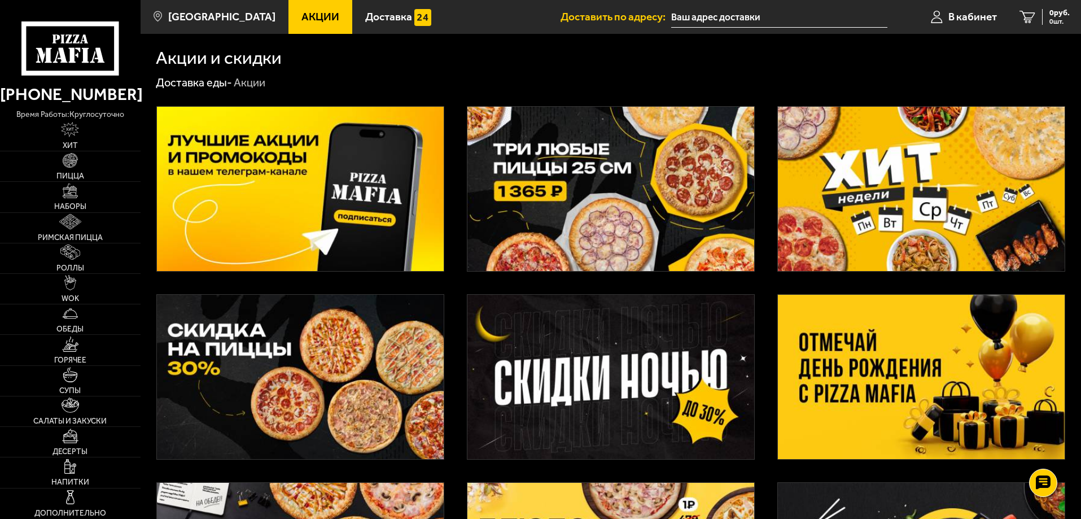
click at [585, 200] on img at bounding box center [610, 189] width 287 height 164
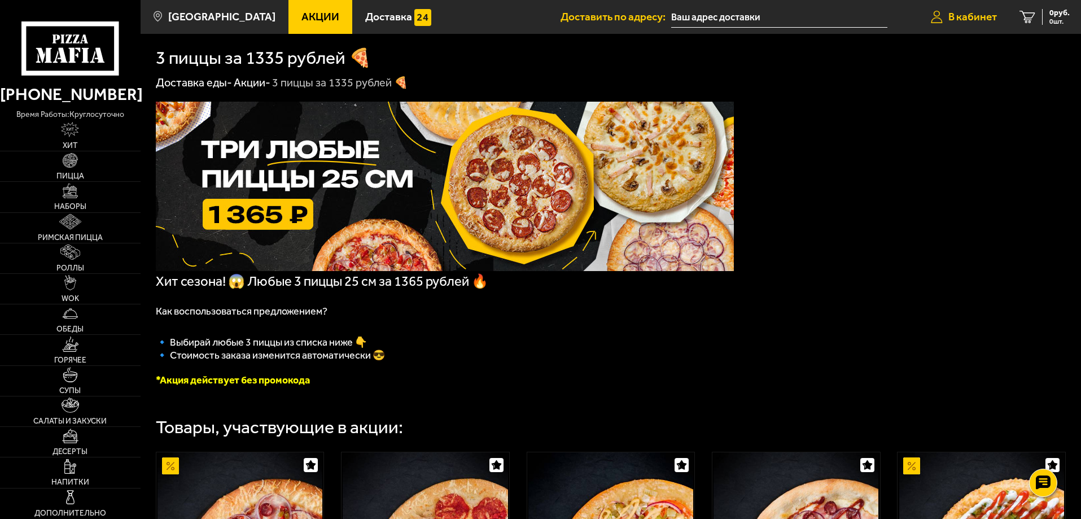
click at [977, 16] on span "В кабинет" at bounding box center [972, 16] width 49 height 11
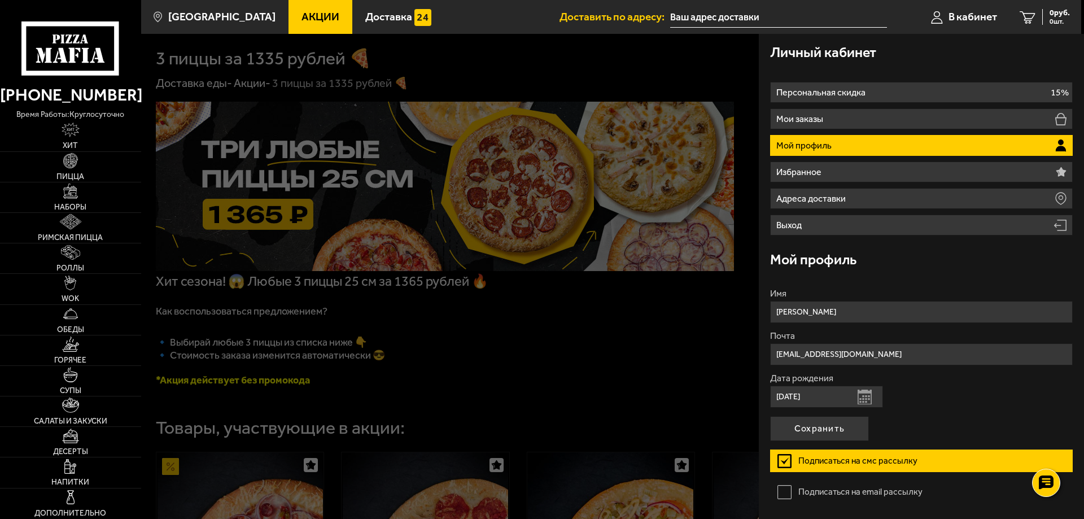
click at [835, 148] on li "Мой профиль" at bounding box center [921, 145] width 303 height 21
click at [1049, 18] on span "0 шт." at bounding box center [1059, 21] width 20 height 7
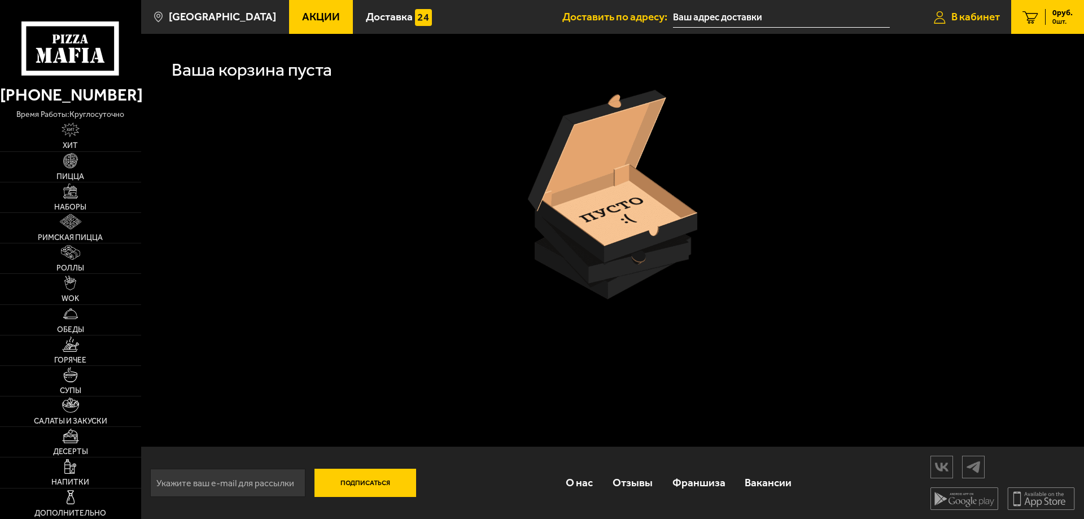
click at [943, 18] on icon at bounding box center [940, 17] width 12 height 13
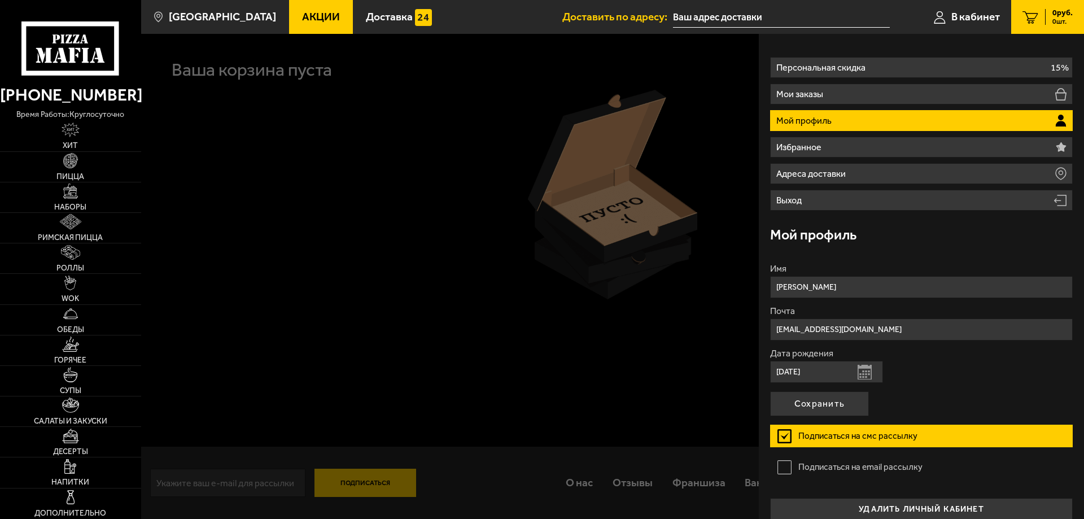
scroll to position [38, 0]
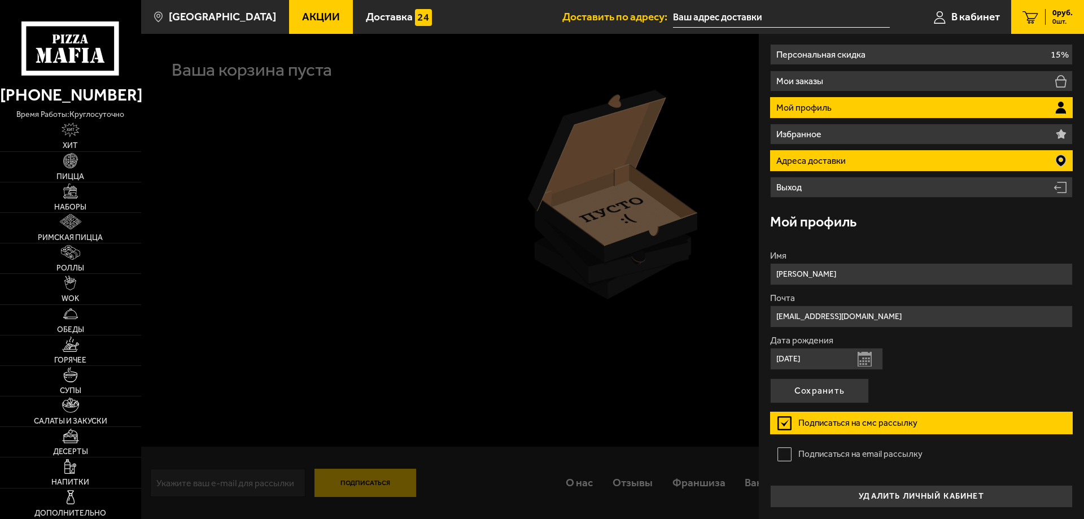
click at [846, 158] on p "Адреса доставки" at bounding box center [812, 160] width 72 height 9
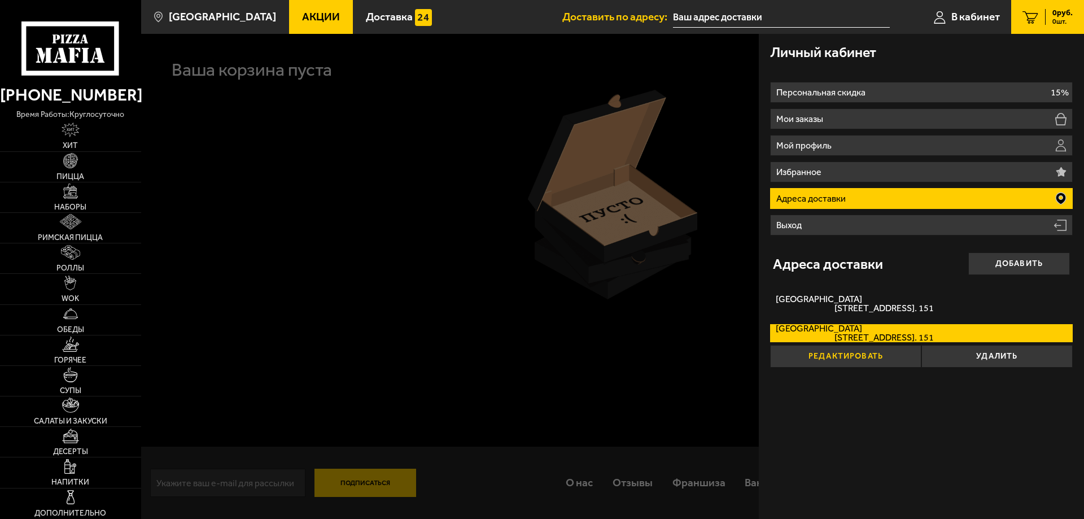
click at [810, 351] on button "Редактировать" at bounding box center [845, 356] width 151 height 23
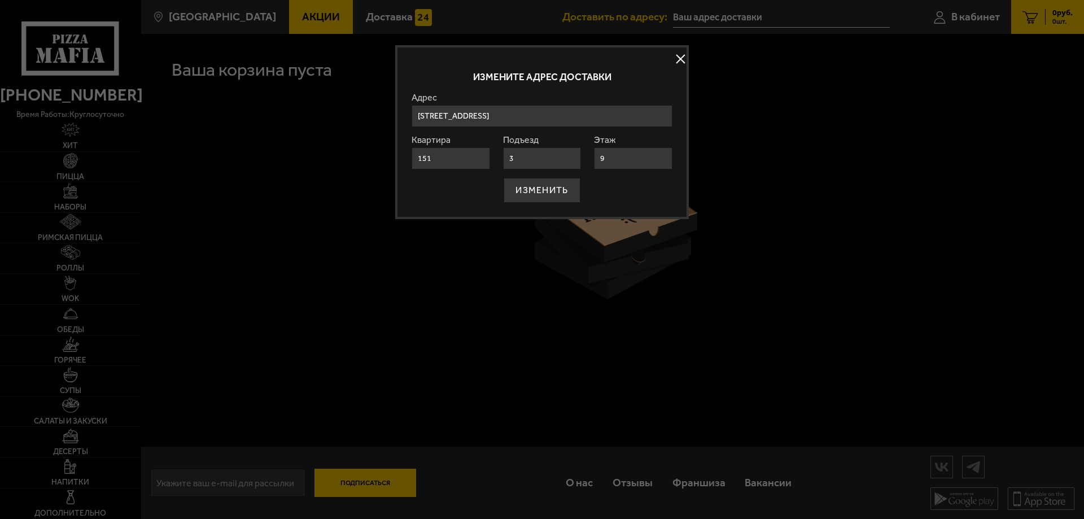
drag, startPoint x: 531, startPoint y: 111, endPoint x: 303, endPoint y: 99, distance: 228.4
click at [303, 99] on main "Санкт-Петербург Все Акции Доставка Личный кабинет Акции Доставка Доставить по а…" at bounding box center [612, 259] width 943 height 519
